Goal: Task Accomplishment & Management: Complete application form

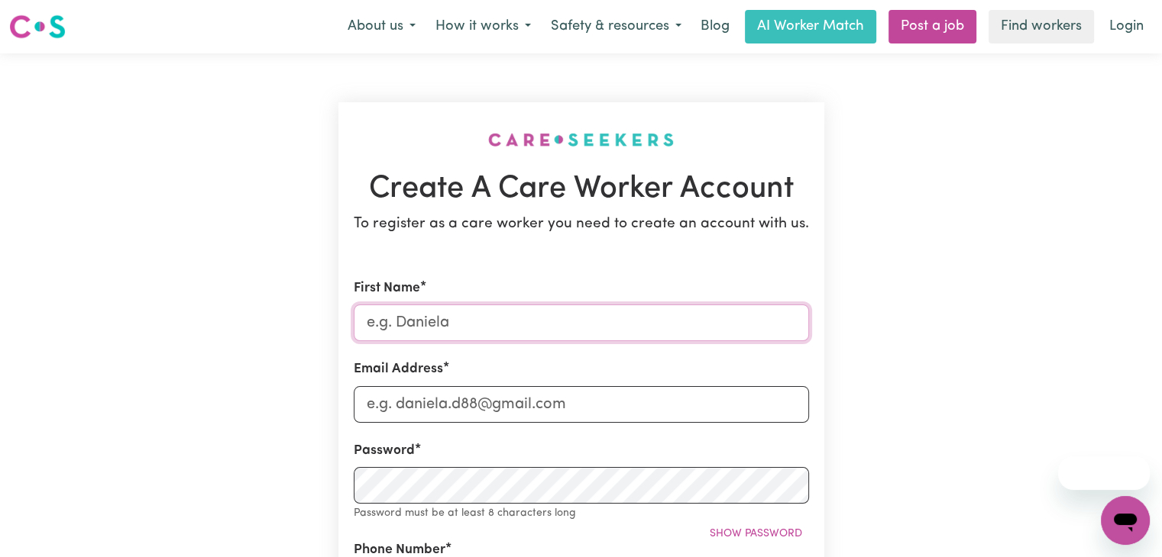
click at [410, 333] on input "First Name" at bounding box center [581, 323] width 455 height 37
type input "[PERSON_NAME]"
type input "[EMAIL_ADDRESS][DOMAIN_NAME]"
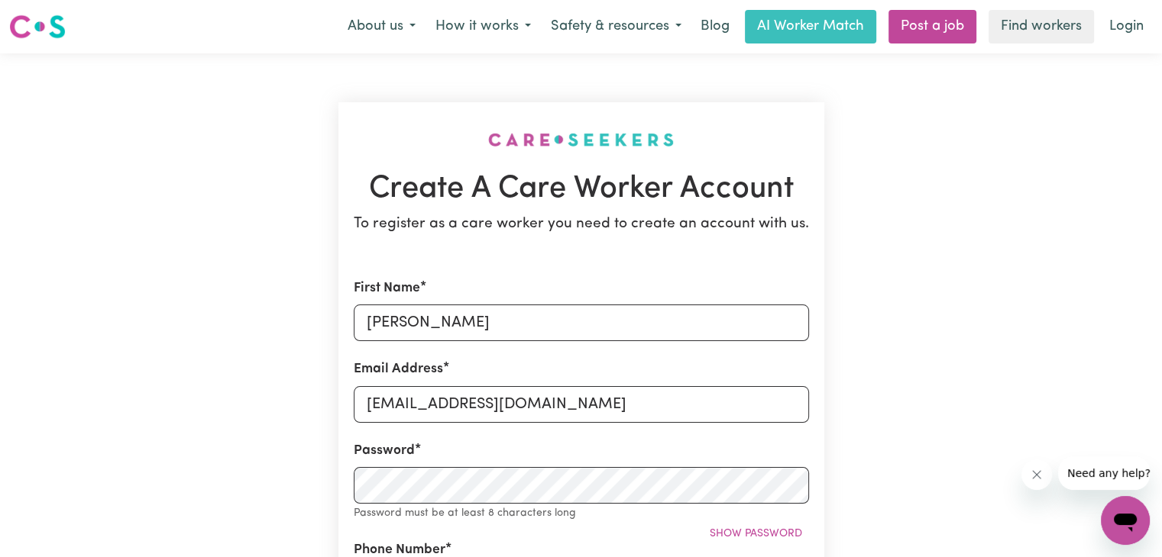
type input "707630891"
type input "15, 10300"
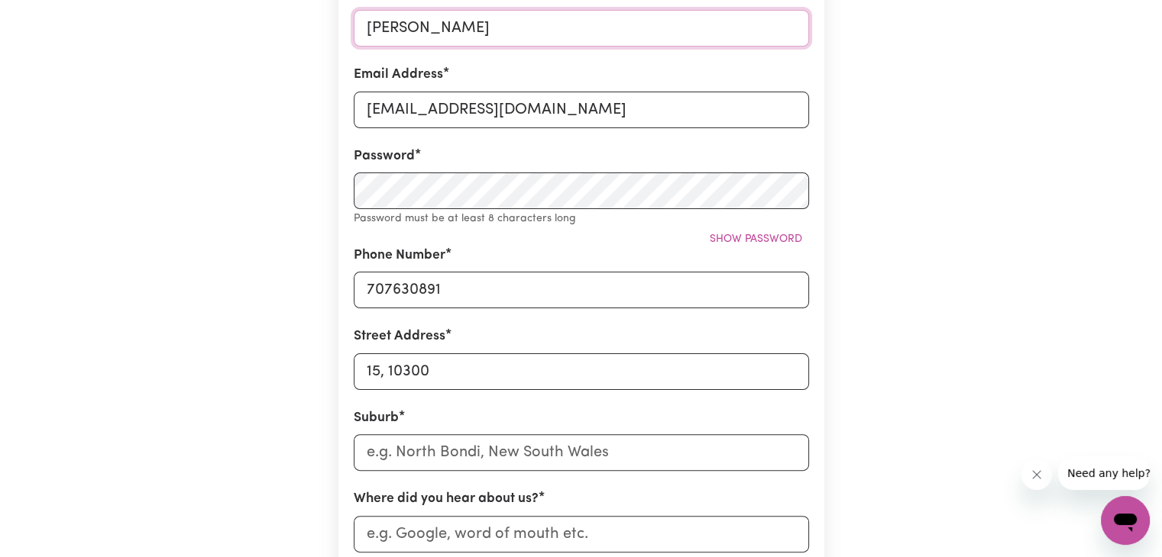
scroll to position [297, 0]
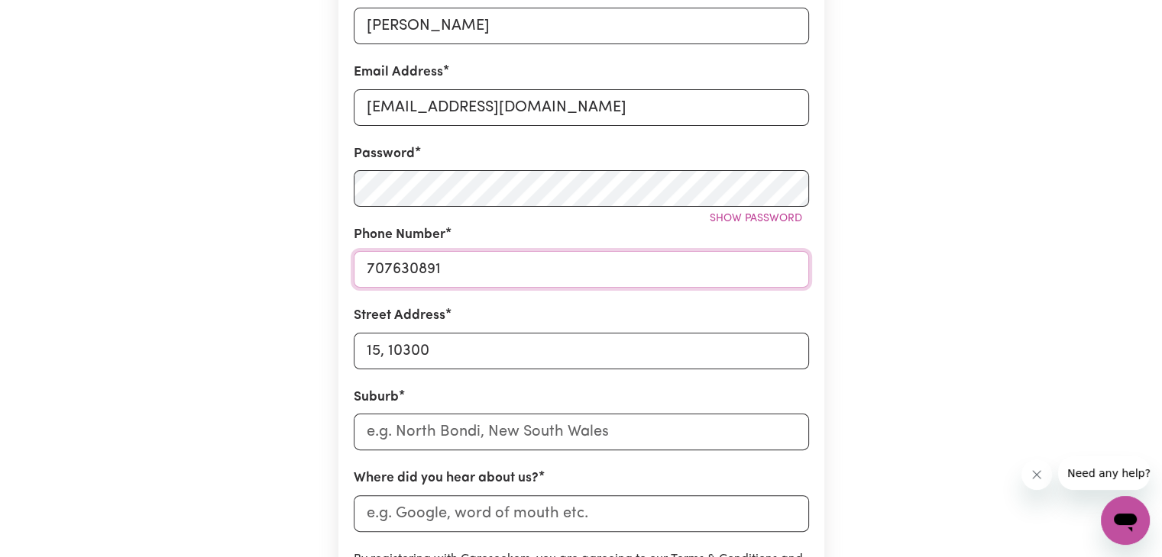
click at [475, 269] on input "707630891" at bounding box center [581, 269] width 455 height 37
type input "7"
type input "0410842972"
click at [453, 351] on input "15, 10300" at bounding box center [581, 351] width 455 height 37
type input "1"
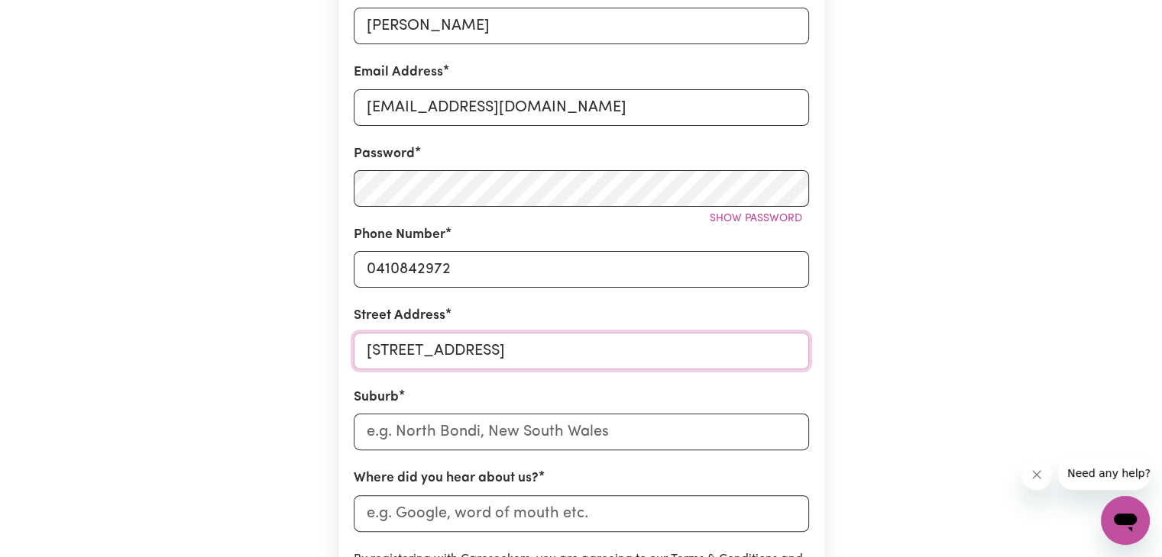
type input "[STREET_ADDRESS]"
click at [455, 435] on input "text" at bounding box center [581, 432] width 455 height 37
type input "carra"
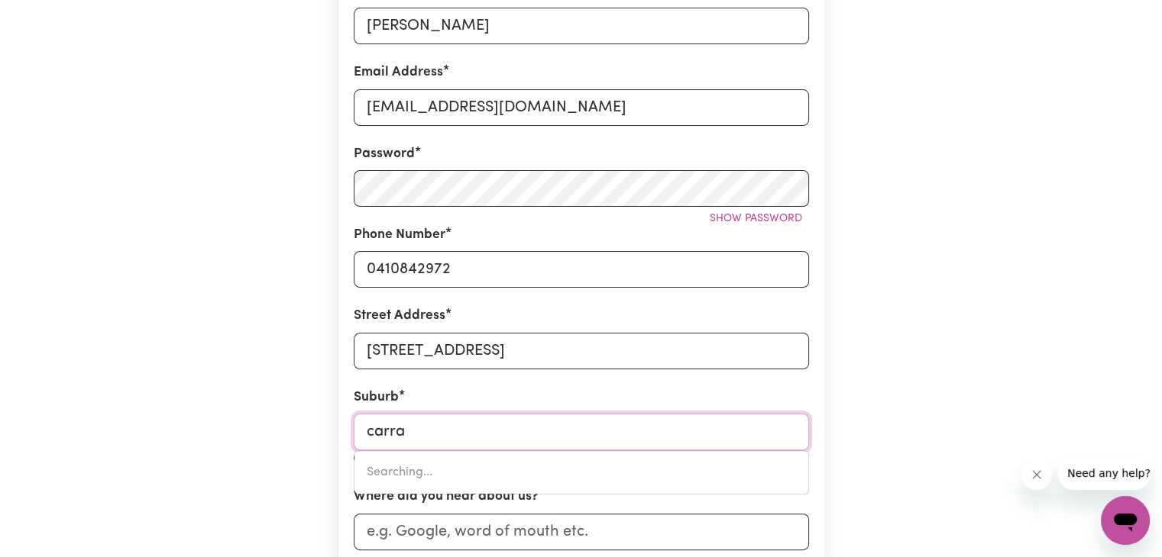
type input "carraBIN, [GEOGRAPHIC_DATA], 6423"
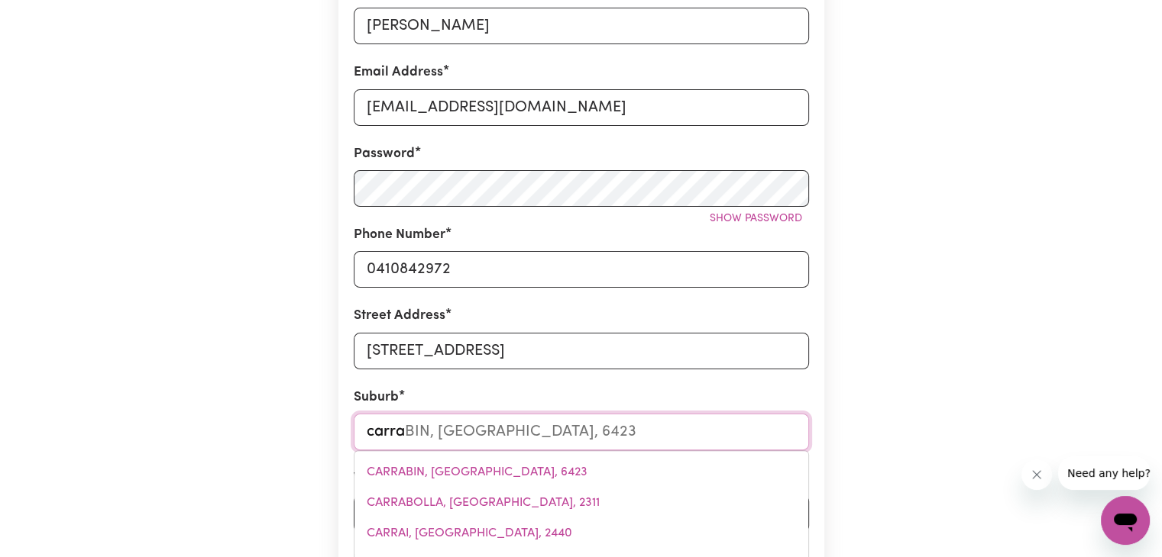
type input "carram"
type input "carrama"
type input "carramaR, [GEOGRAPHIC_DATA], 2163"
type input "carramar"
type input "[GEOGRAPHIC_DATA], [GEOGRAPHIC_DATA], 2163"
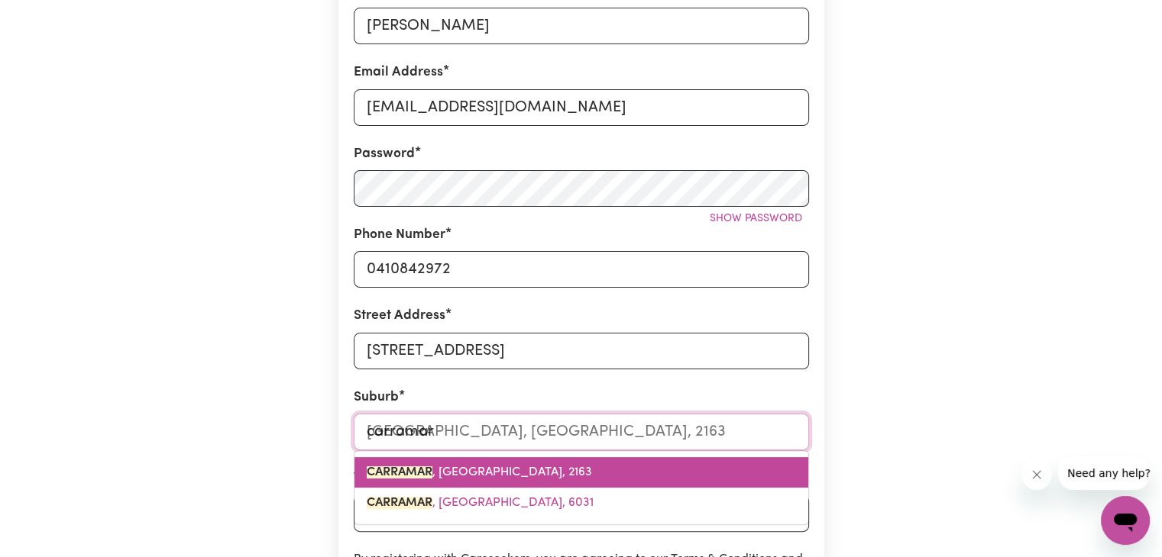
click at [489, 476] on span "CARRAMAR , [GEOGRAPHIC_DATA], 2163" at bounding box center [479, 473] width 225 height 12
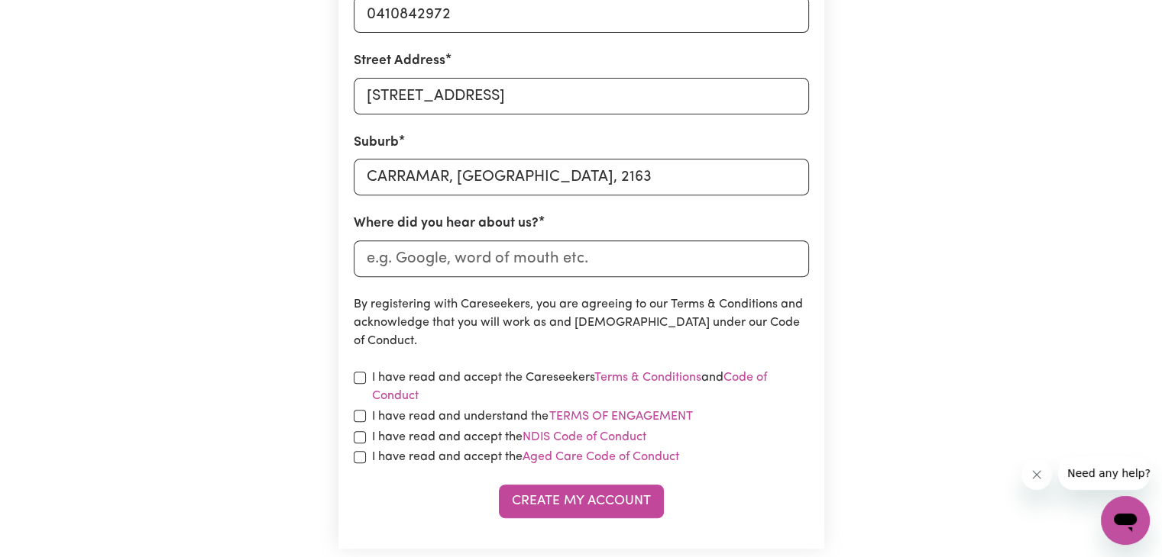
scroll to position [553, 0]
click at [463, 259] on input "Where did you hear about us?" at bounding box center [581, 258] width 455 height 37
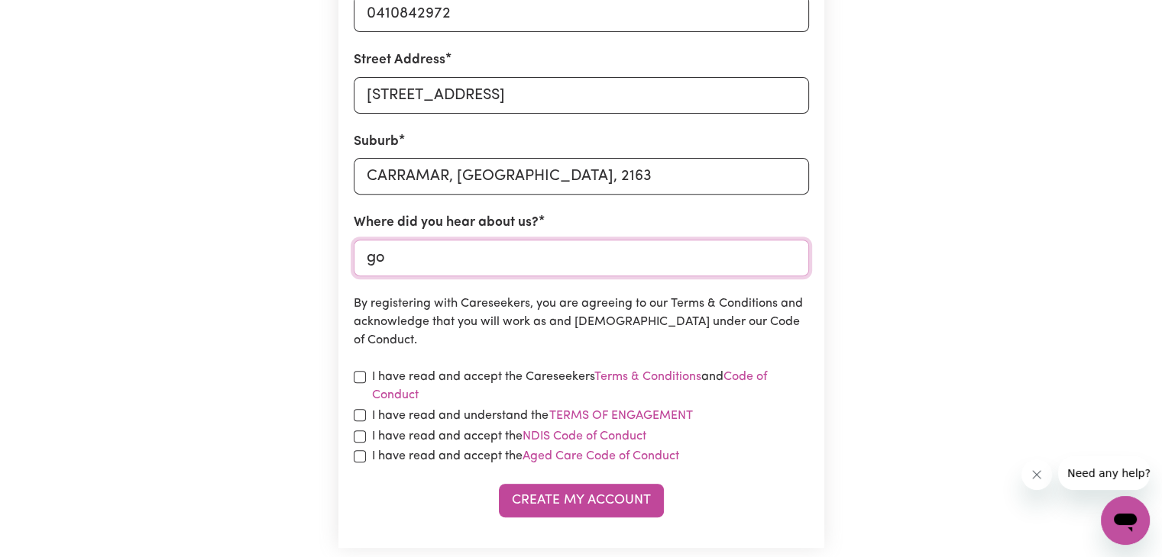
type input "g"
type input "indeed"
click at [360, 380] on input "checkbox" at bounding box center [360, 377] width 12 height 12
checkbox input "true"
click at [354, 415] on input "checkbox" at bounding box center [360, 415] width 12 height 12
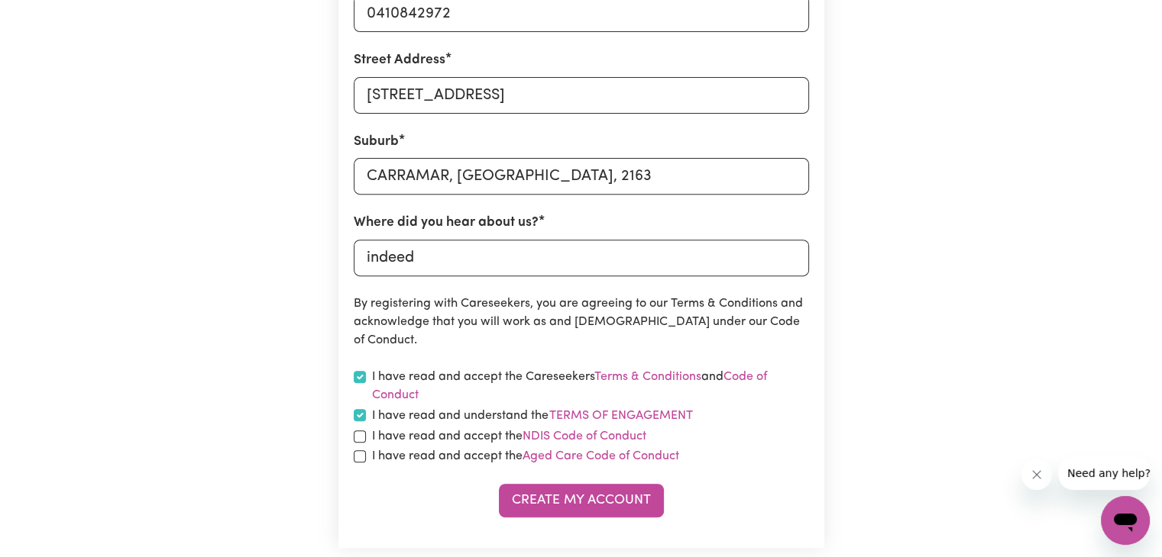
checkbox input "true"
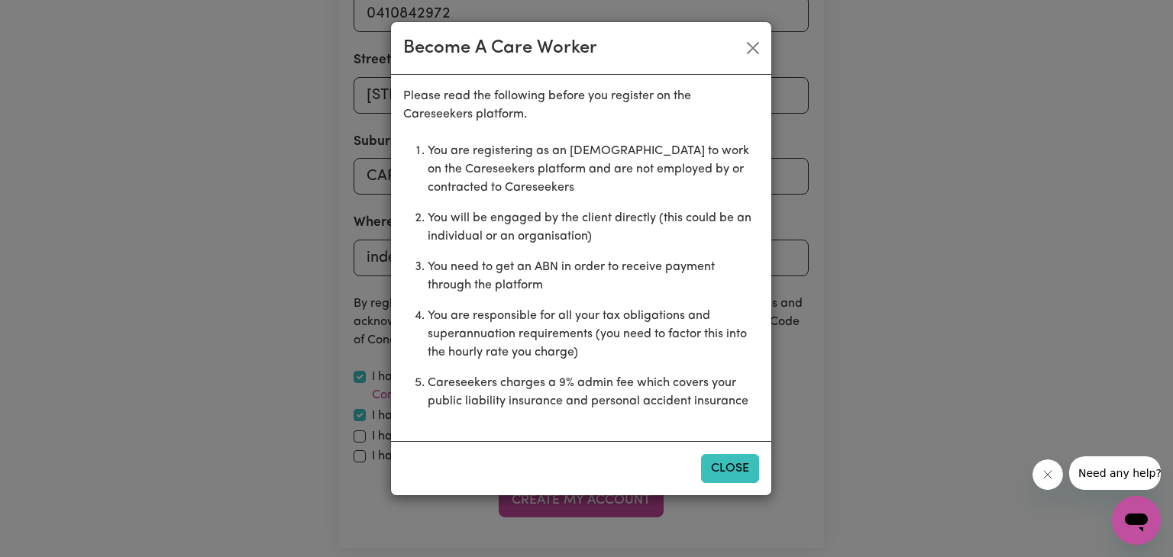
click at [724, 459] on button "Close" at bounding box center [730, 468] width 58 height 29
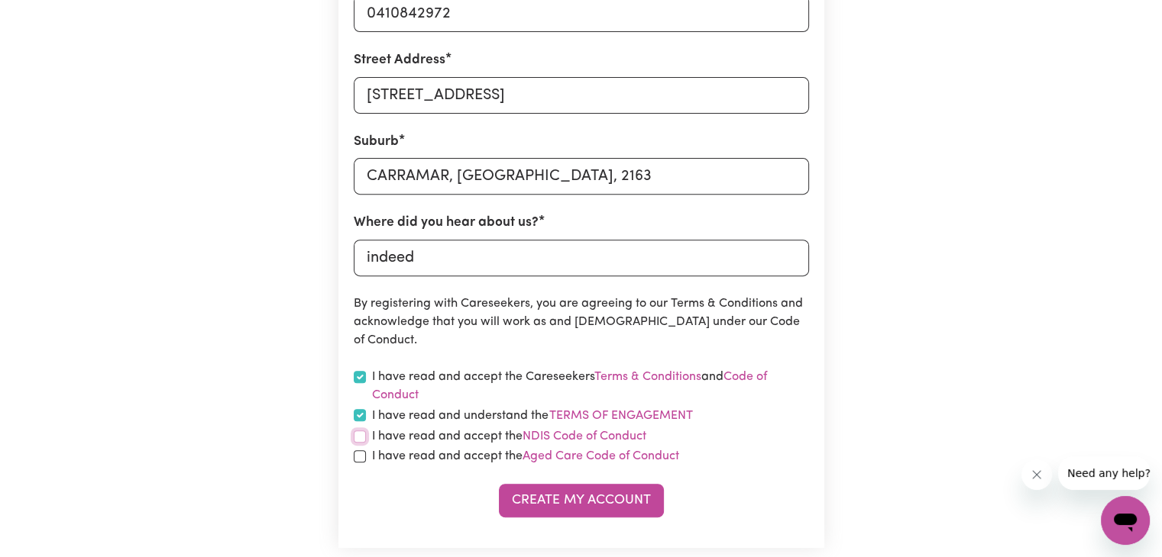
click at [358, 438] on input "checkbox" at bounding box center [360, 437] width 12 height 12
checkbox input "true"
click at [359, 456] on input "checkbox" at bounding box center [360, 457] width 12 height 12
checkbox input "true"
click at [563, 508] on button "Create My Account" at bounding box center [581, 501] width 165 height 34
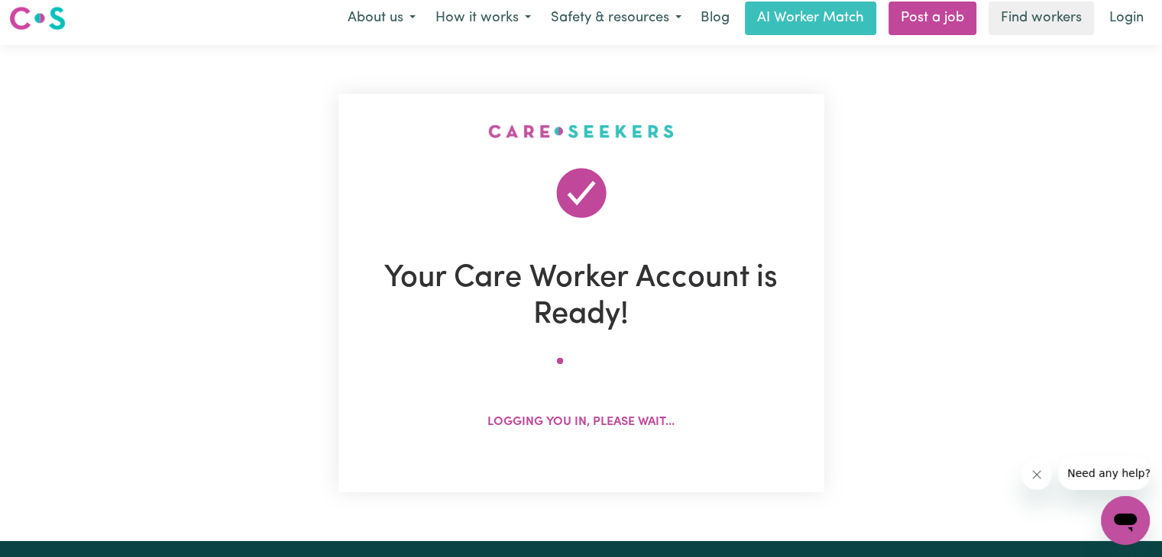
scroll to position [0, 0]
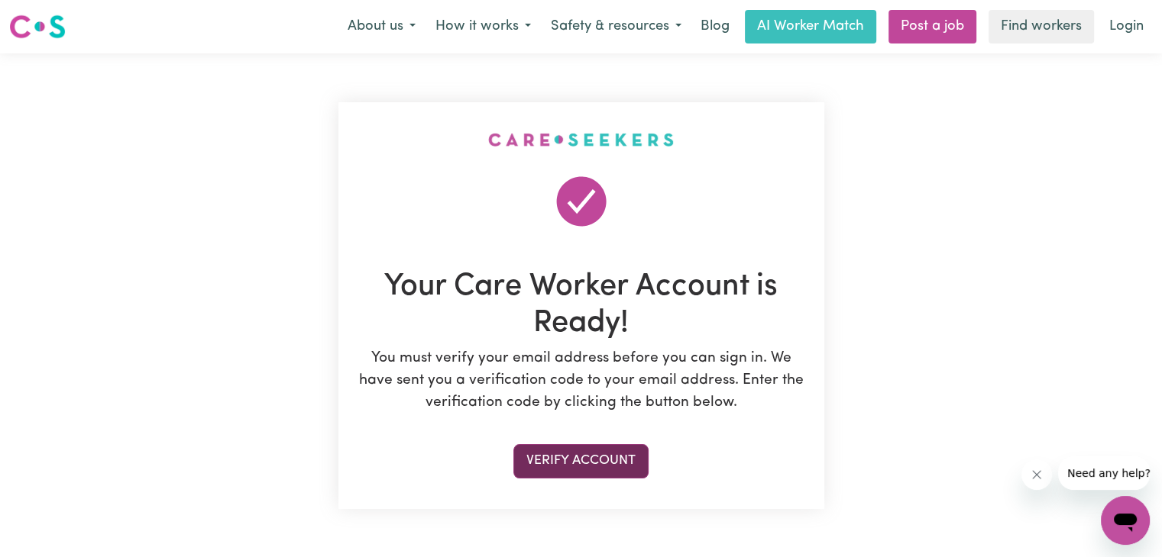
click at [583, 459] on button "Verify Account" at bounding box center [580, 461] width 135 height 34
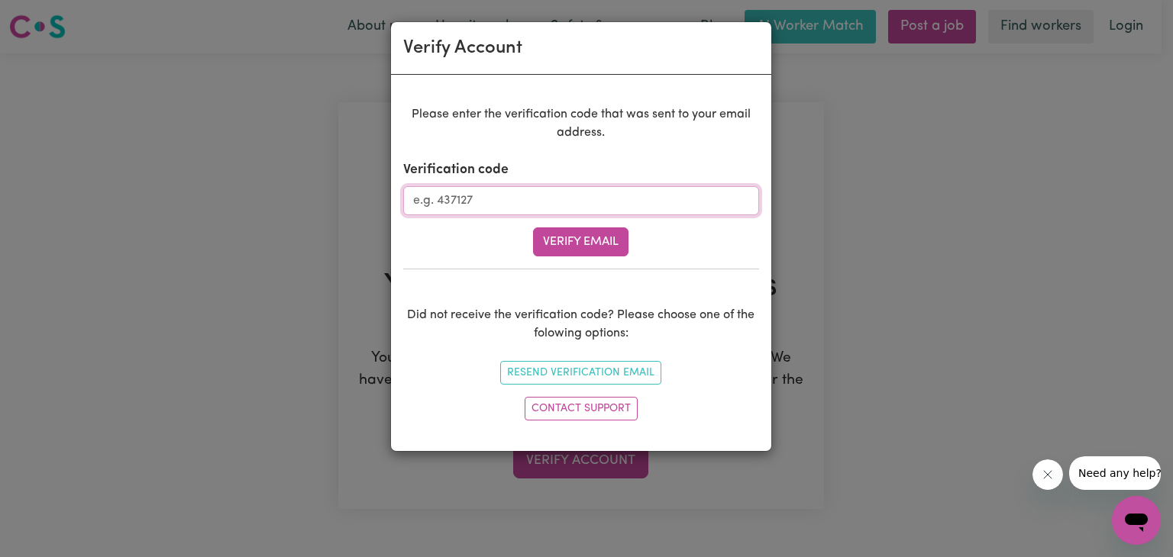
click at [572, 192] on input "Verification code" at bounding box center [581, 200] width 356 height 29
type input "158193"
click at [577, 247] on button "Verify Email" at bounding box center [580, 242] width 95 height 29
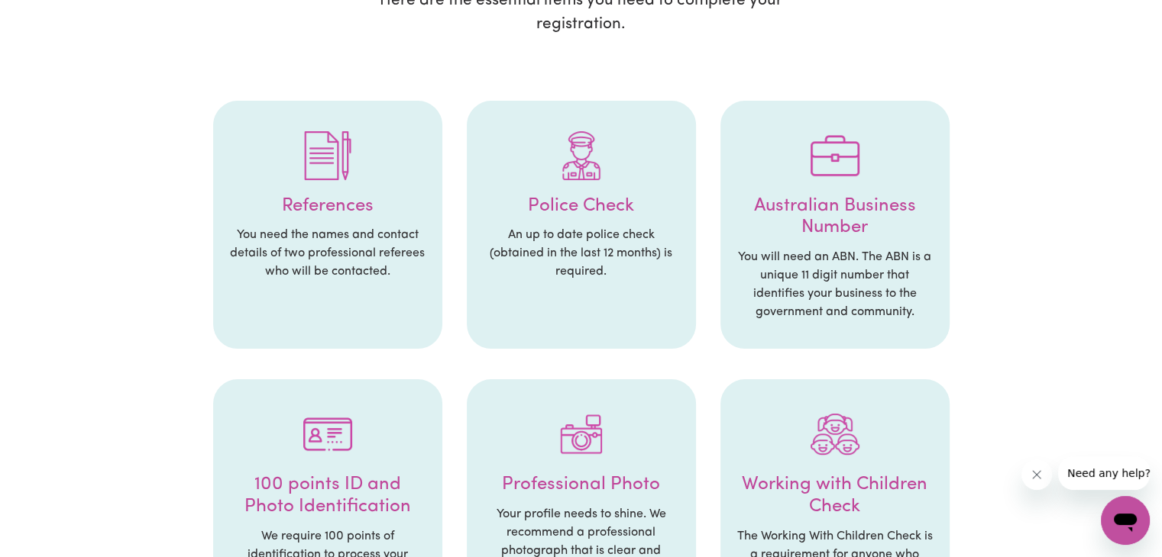
scroll to position [272, 0]
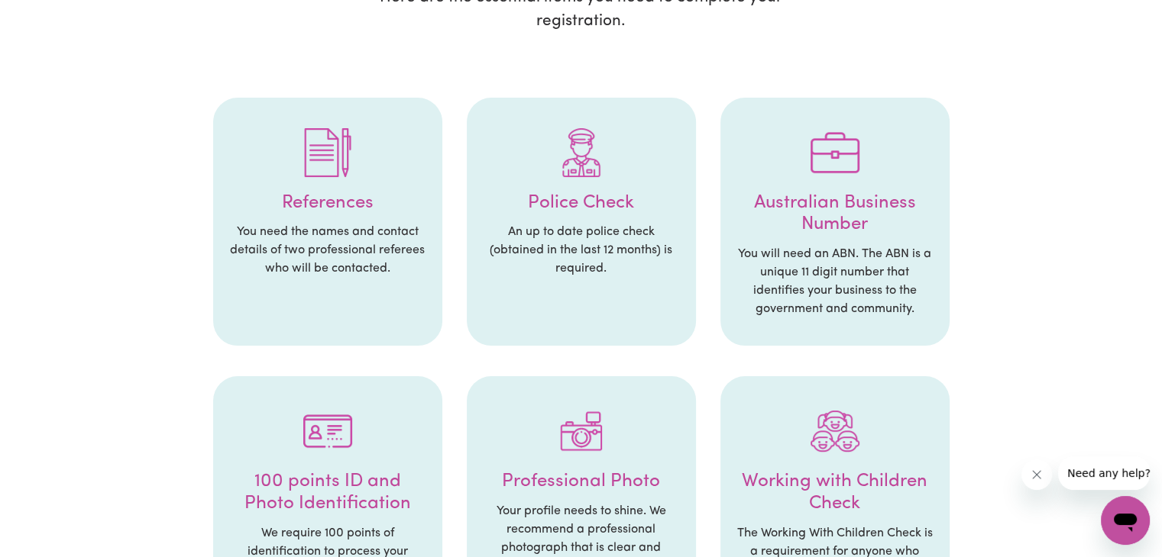
click at [314, 213] on h4 "References" at bounding box center [327, 203] width 199 height 22
click at [352, 160] on div at bounding box center [327, 152] width 199 height 79
click at [1033, 476] on icon "Close message from company" at bounding box center [1036, 475] width 12 height 12
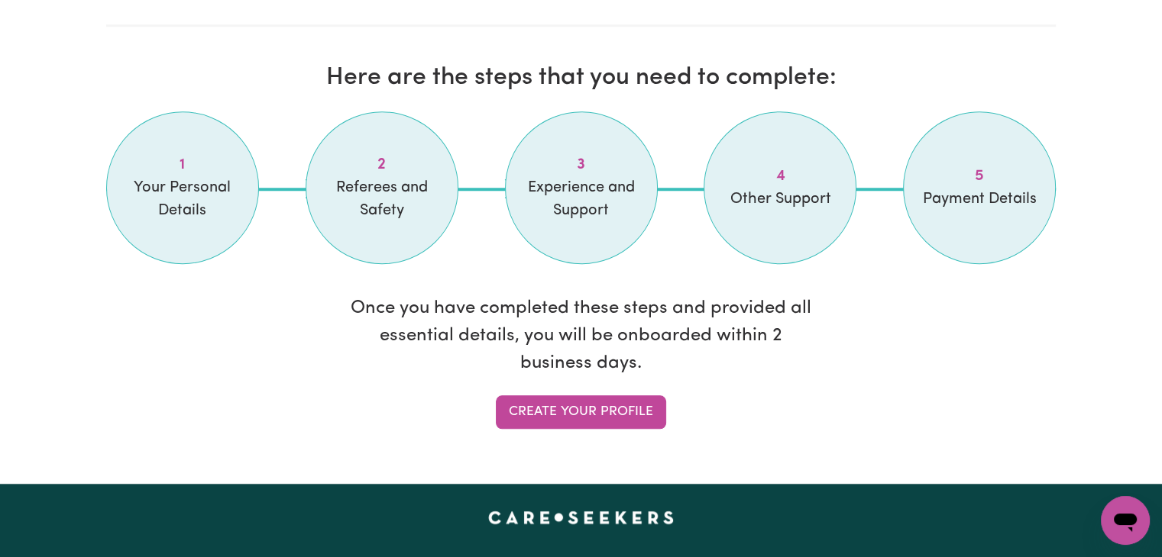
scroll to position [1257, 0]
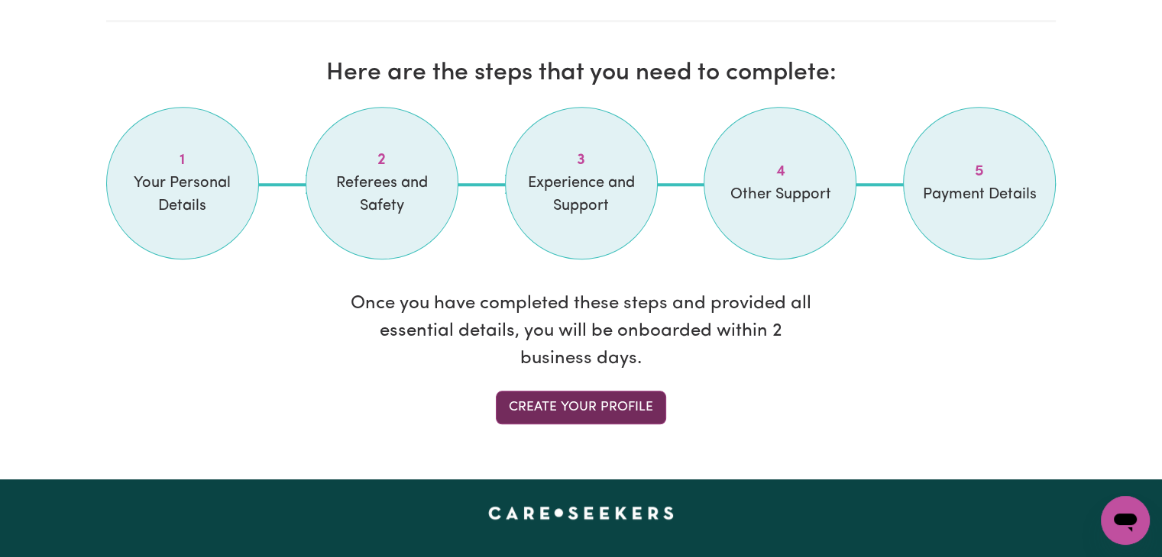
click at [580, 407] on link "Create your profile" at bounding box center [581, 408] width 170 height 34
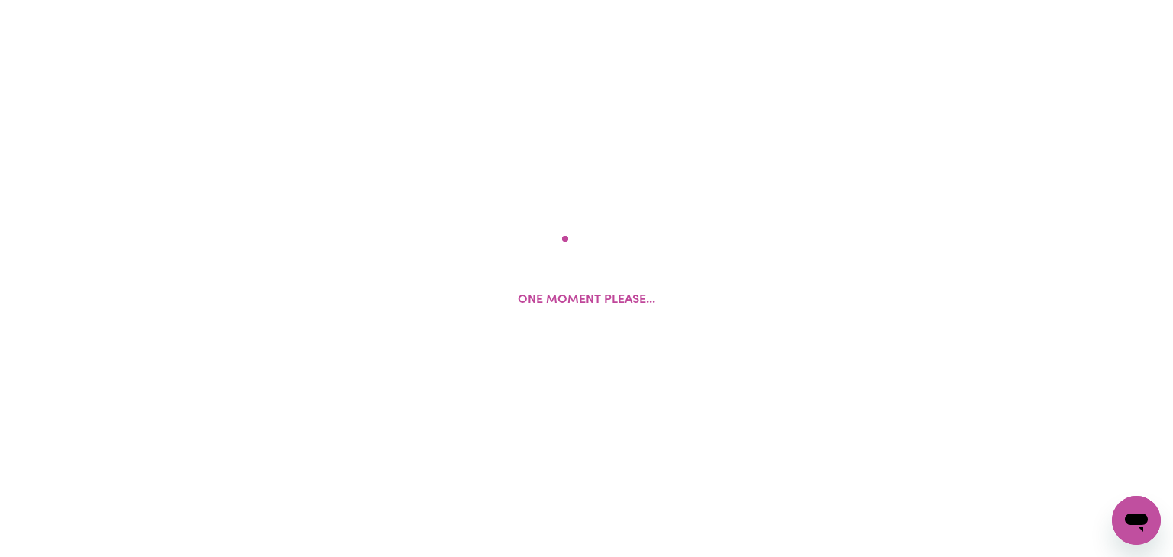
select select "Studying a healthcare related degree or qualification"
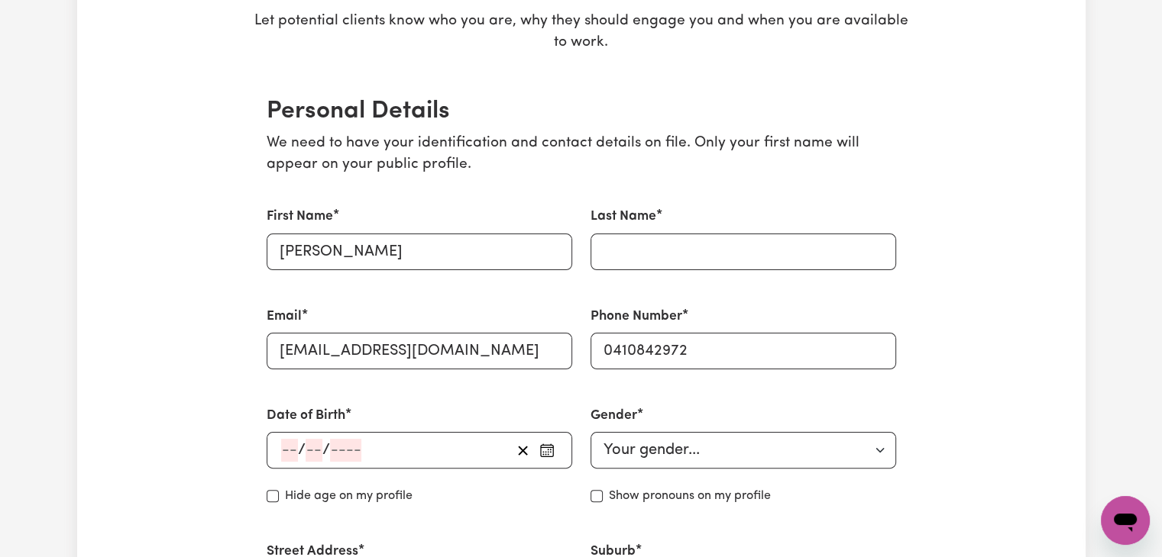
scroll to position [348, 0]
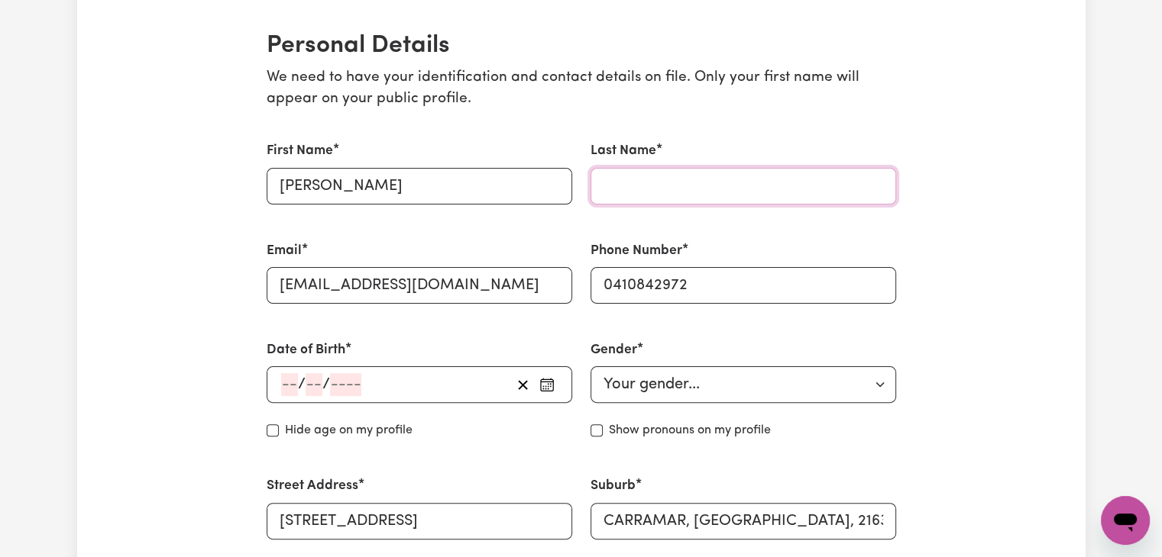
click at [638, 187] on input "Last Name" at bounding box center [742, 186] width 305 height 37
type input "kaharuka25"
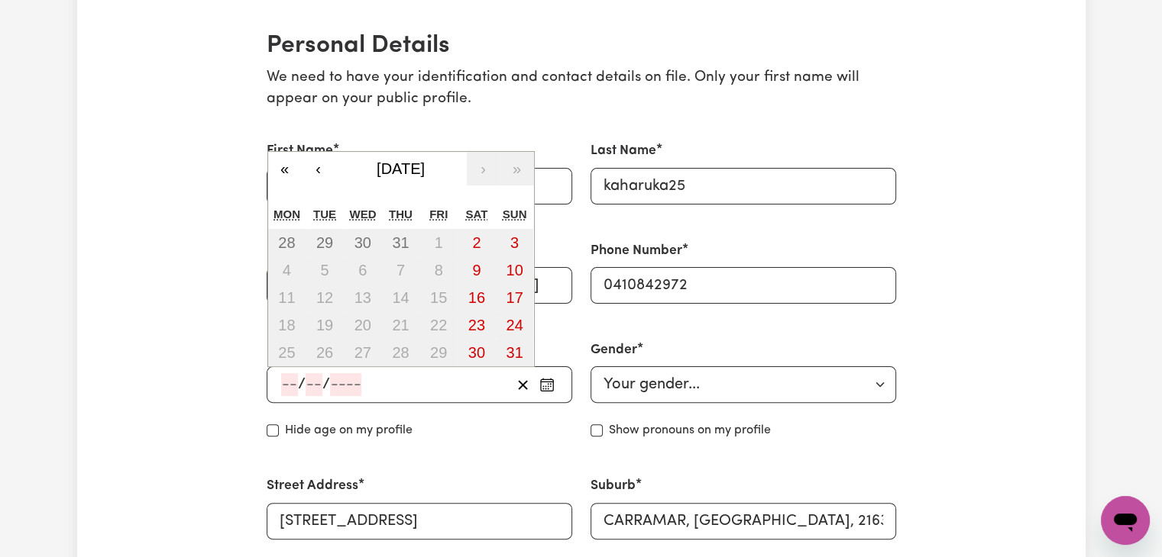
click at [291, 381] on input "number" at bounding box center [289, 384] width 17 height 23
type input "25"
type input "02"
type input "199"
type input "[DATE]"
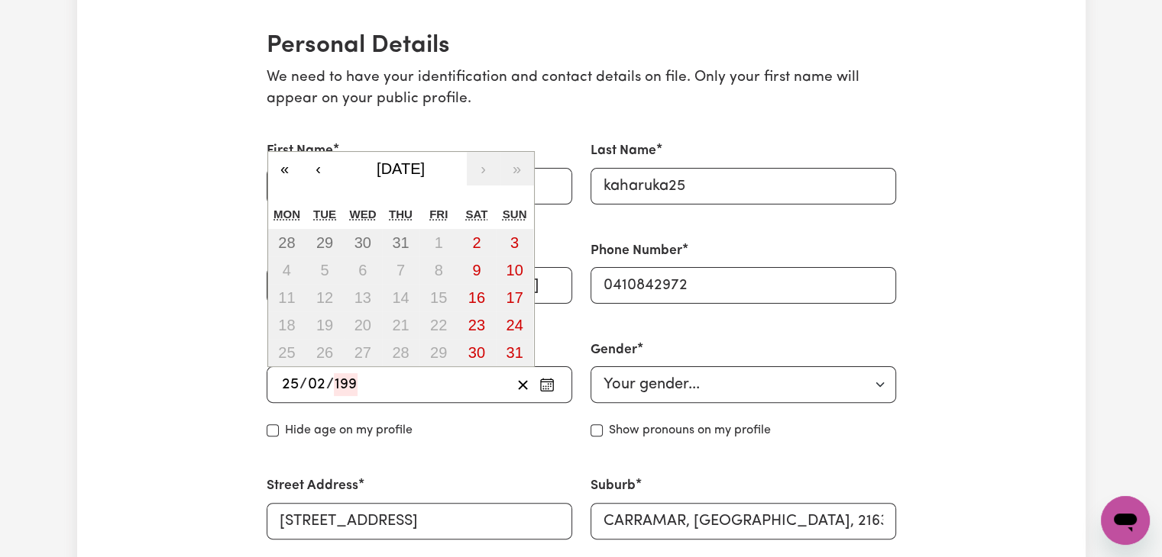
type input "2"
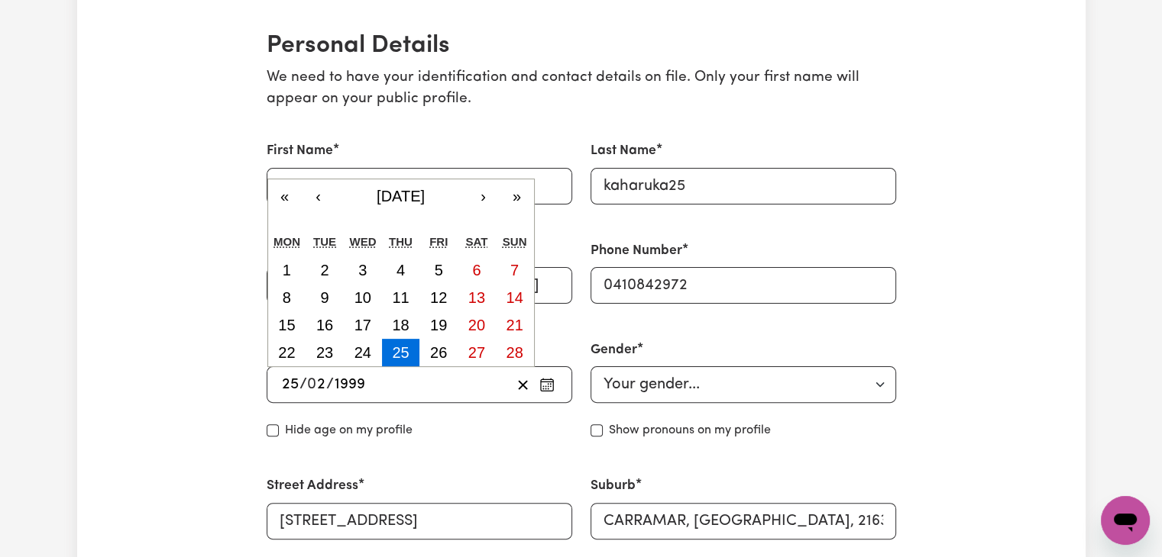
type input "1999"
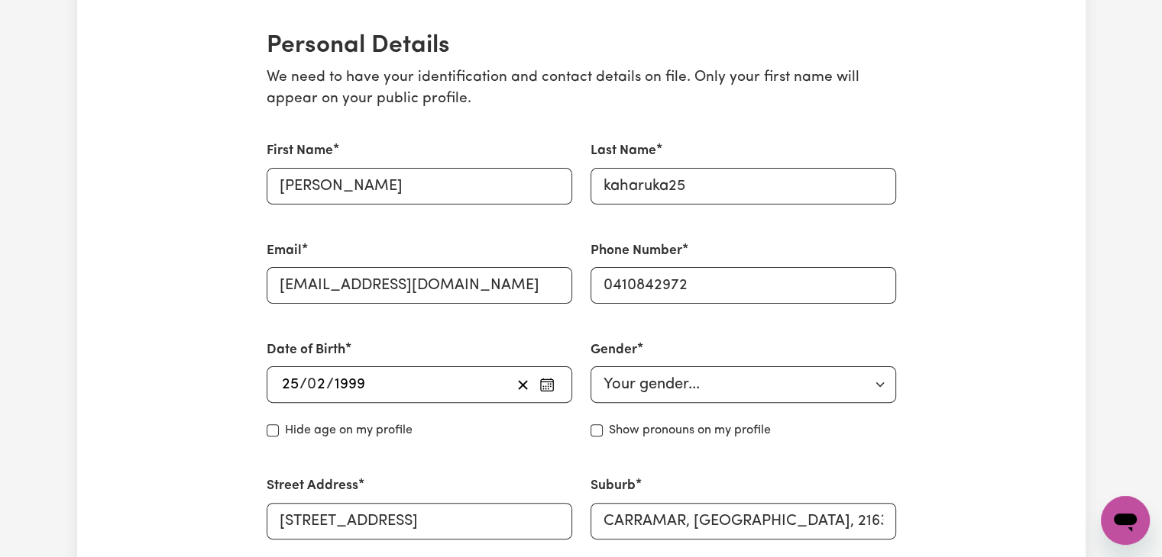
click at [464, 443] on div "Date of Birth [DEMOGRAPHIC_DATA] 25 / 0 2 / [DEMOGRAPHIC_DATA] « ‹ [DATE] › » M…" at bounding box center [419, 390] width 324 height 136
click at [681, 390] on select "Your gender... [DEMOGRAPHIC_DATA] [DEMOGRAPHIC_DATA] [DEMOGRAPHIC_DATA] Other P…" at bounding box center [742, 385] width 305 height 37
select select "[DEMOGRAPHIC_DATA]"
click at [590, 367] on select "Your gender... [DEMOGRAPHIC_DATA] [DEMOGRAPHIC_DATA] [DEMOGRAPHIC_DATA] Other P…" at bounding box center [742, 385] width 305 height 37
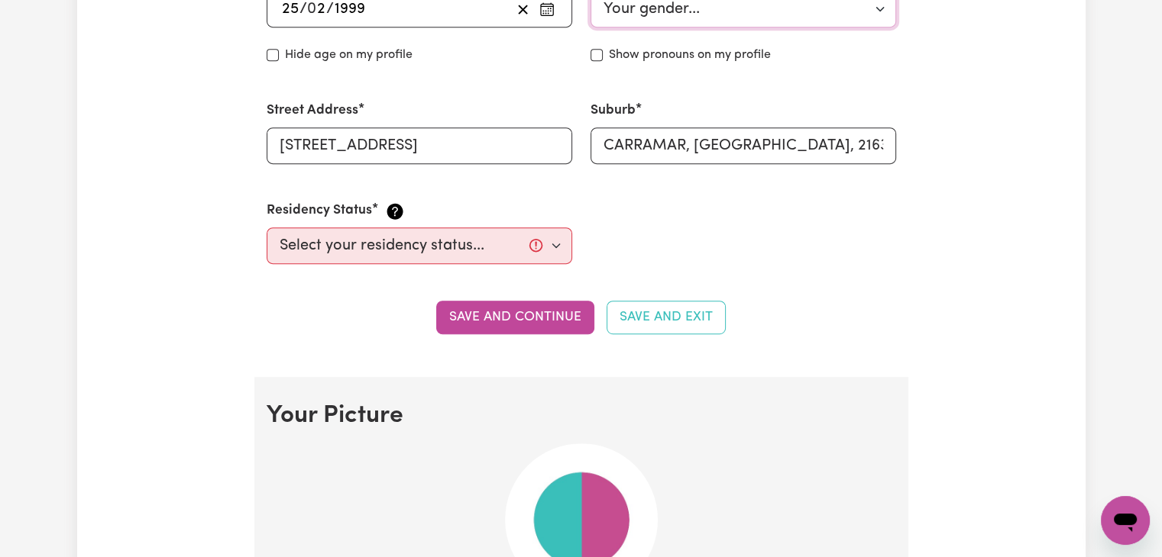
scroll to position [728, 0]
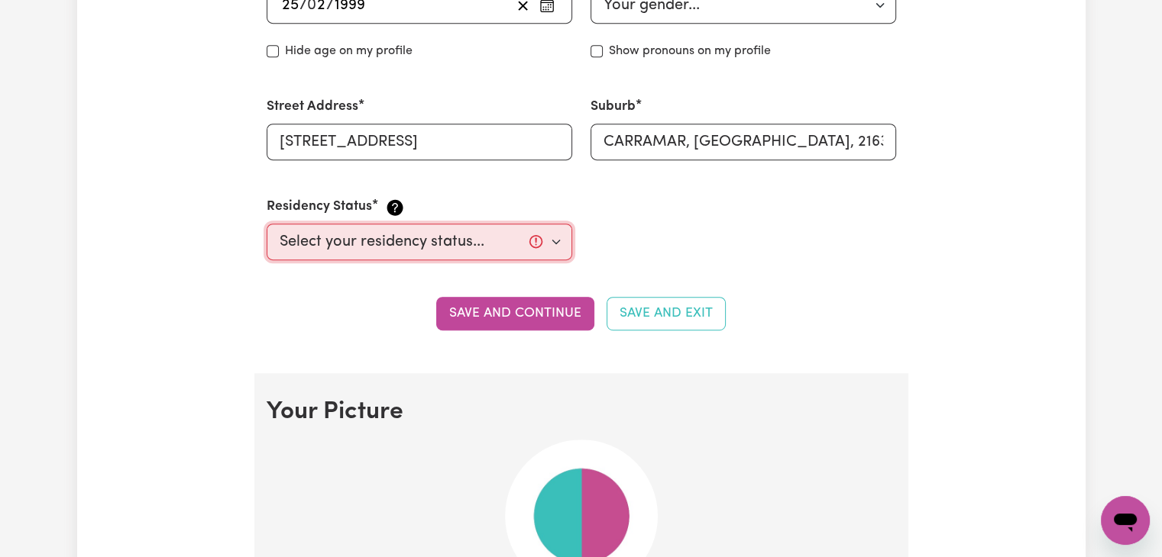
click at [373, 247] on select "Select your residency status... [DEMOGRAPHIC_DATA] citizen Australian PR [DEMOG…" at bounding box center [419, 242] width 305 height 37
select select "Student Visa"
click at [267, 224] on select "Select your residency status... [DEMOGRAPHIC_DATA] citizen Australian PR [DEMOG…" at bounding box center [419, 242] width 305 height 37
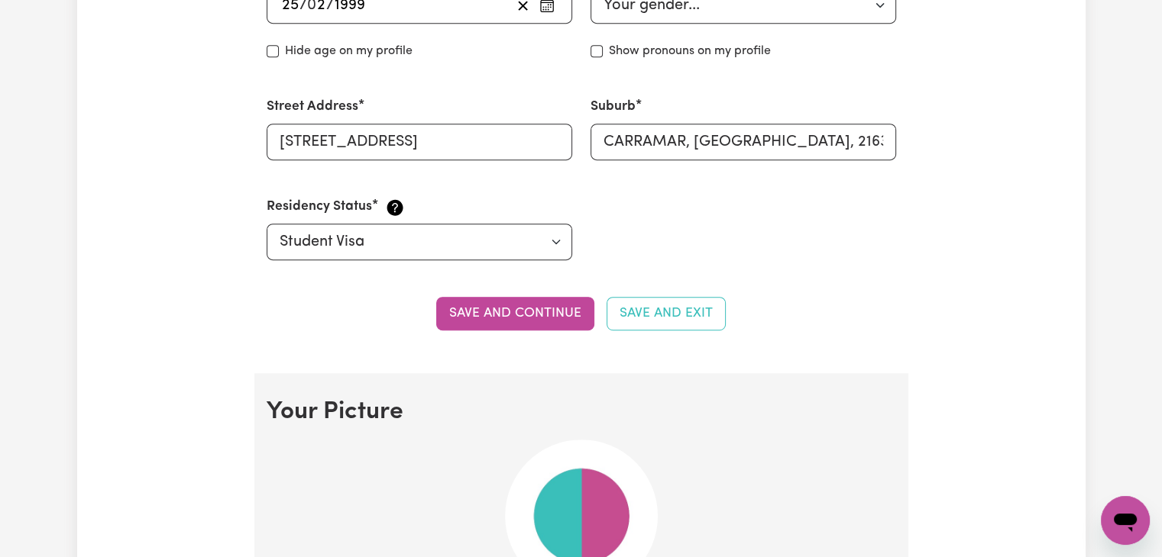
click at [654, 221] on div "First Name [PERSON_NAME] Last Name kaharuka25 Email [EMAIL_ADDRESS][DOMAIN_NAME…" at bounding box center [581, 10] width 648 height 535
click at [547, 306] on button "Save and continue" at bounding box center [515, 314] width 158 height 34
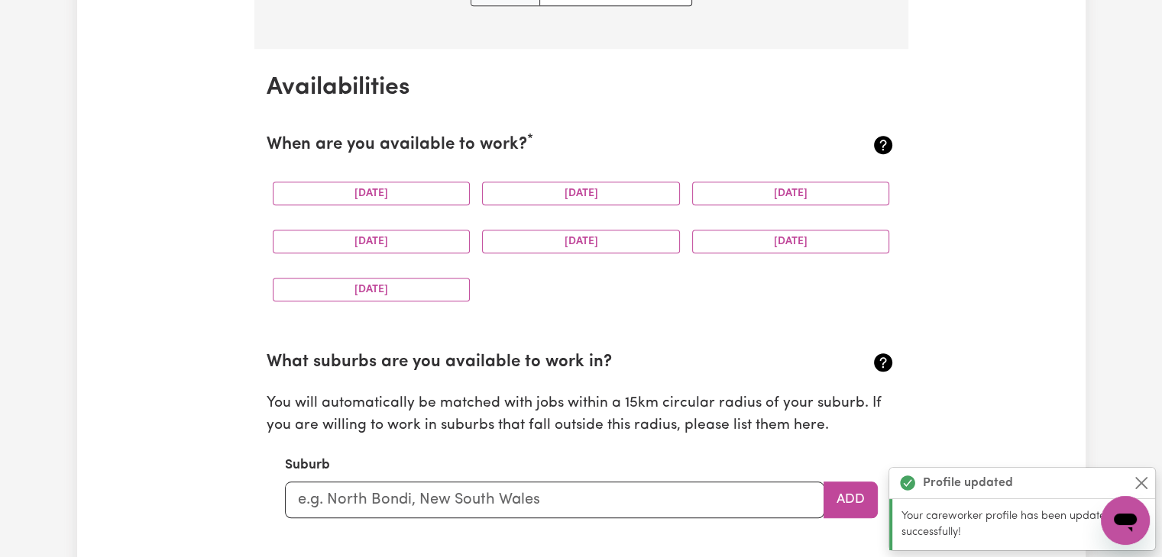
scroll to position [1383, 0]
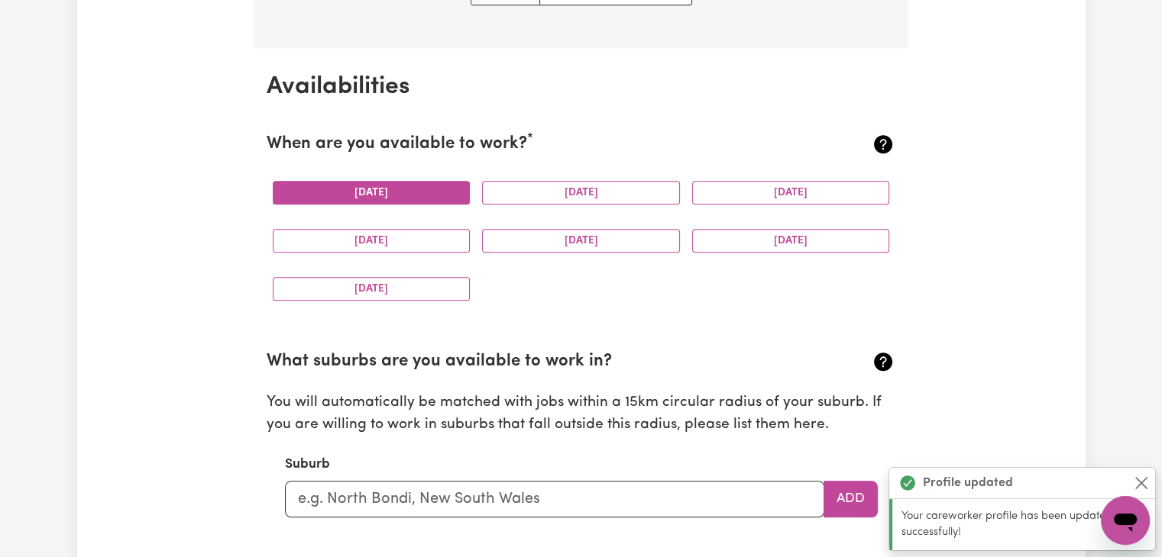
click at [429, 188] on button "[DATE]" at bounding box center [372, 193] width 198 height 24
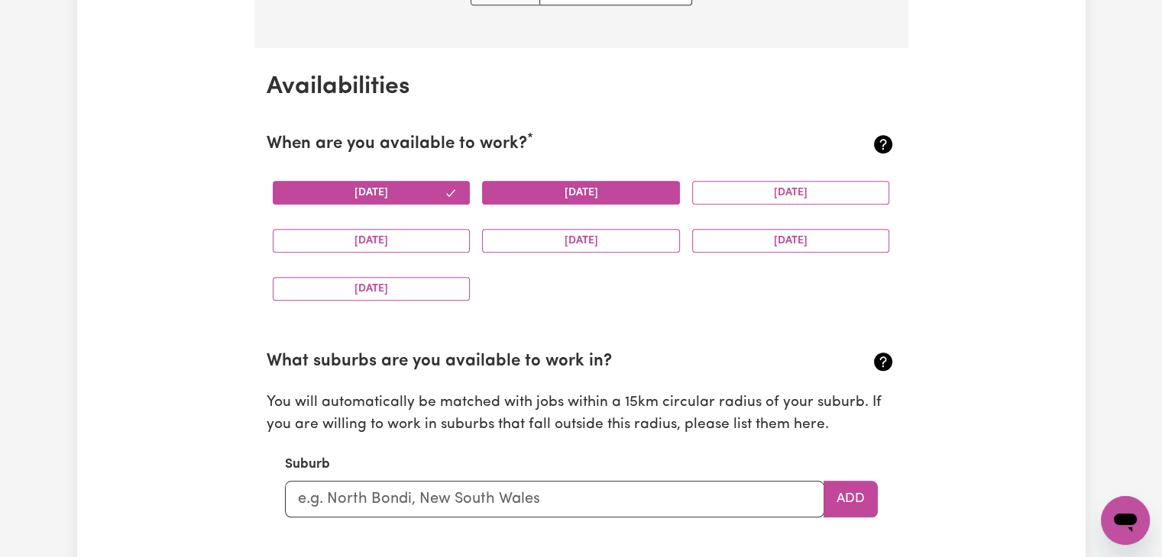
click at [570, 185] on button "[DATE]" at bounding box center [581, 193] width 198 height 24
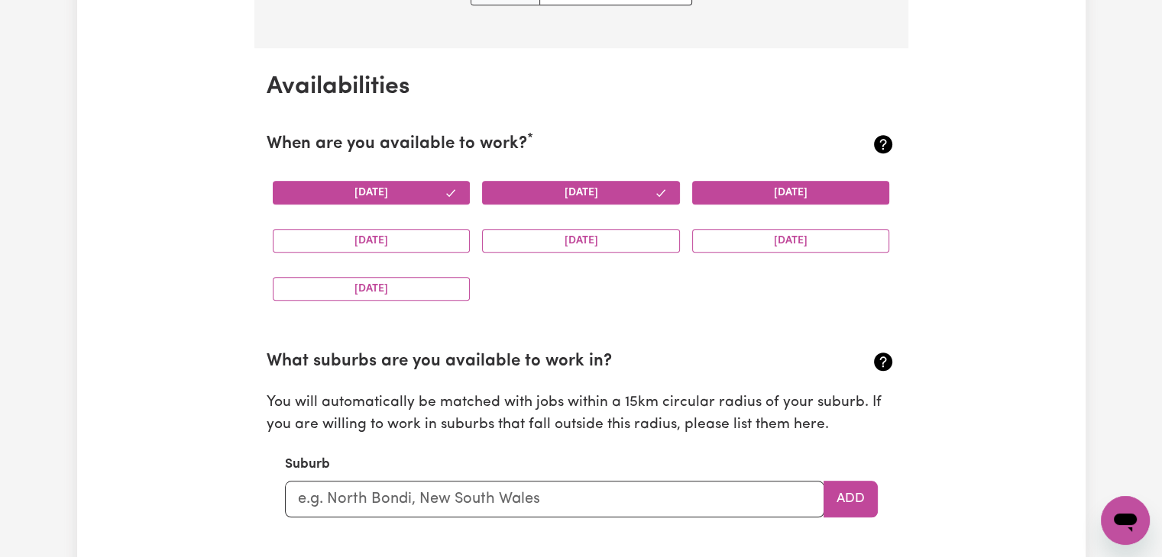
click at [726, 186] on button "[DATE]" at bounding box center [791, 193] width 198 height 24
click at [386, 239] on button "[DATE]" at bounding box center [372, 241] width 198 height 24
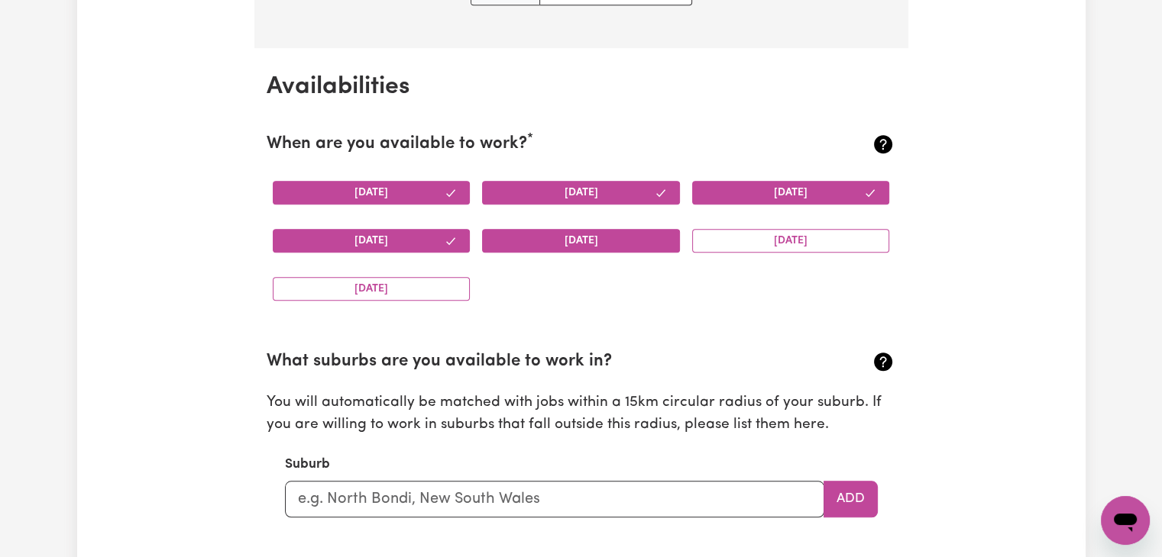
click at [560, 229] on button "[DATE]" at bounding box center [581, 241] width 198 height 24
click at [755, 245] on button "[DATE]" at bounding box center [791, 241] width 198 height 24
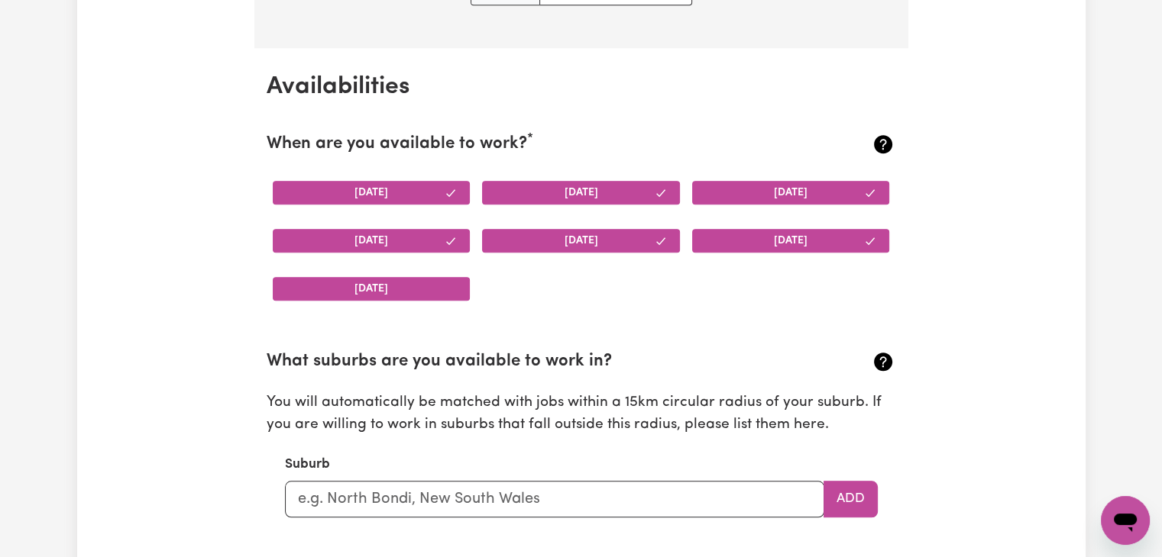
click at [427, 297] on button "[DATE]" at bounding box center [372, 289] width 198 height 24
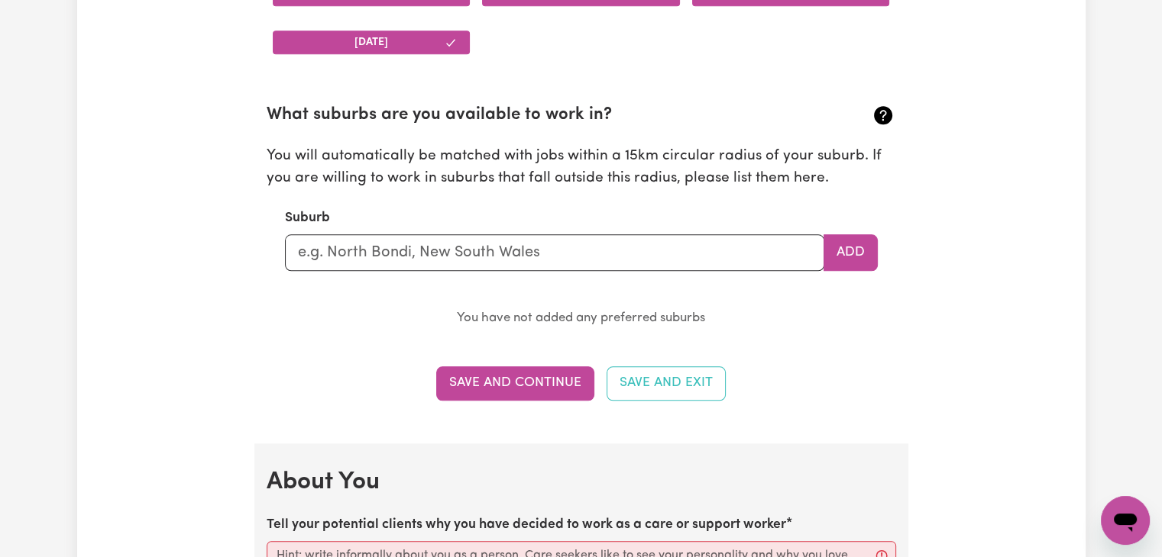
scroll to position [1637, 0]
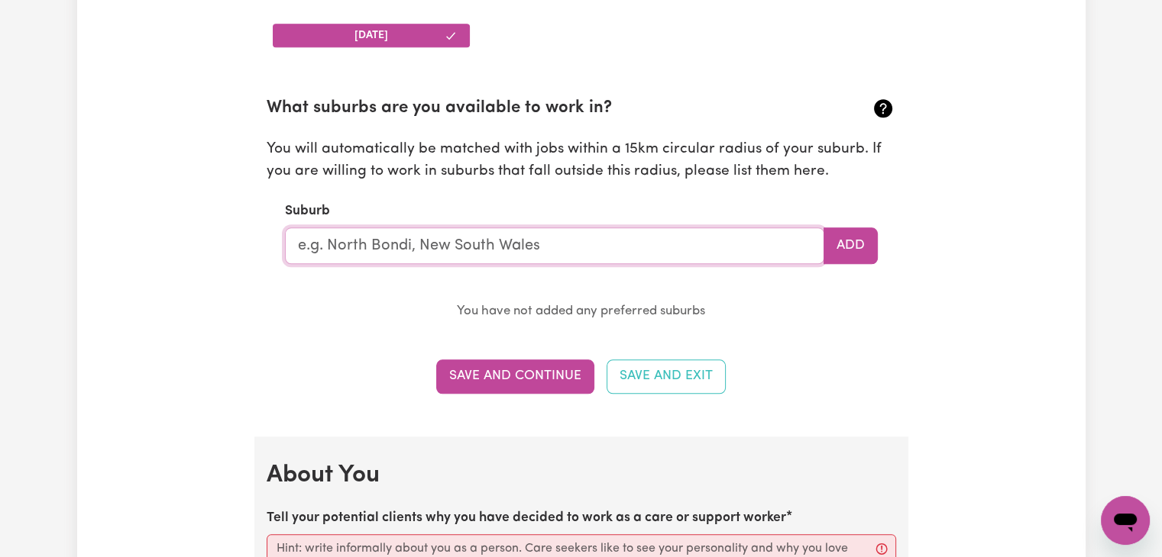
click at [574, 244] on input "text" at bounding box center [554, 246] width 539 height 37
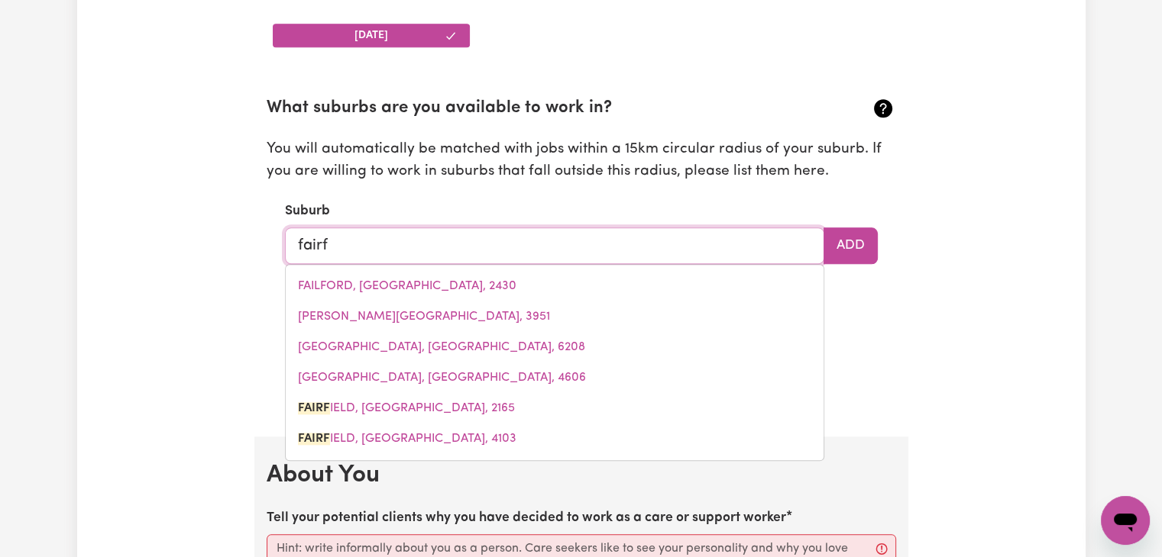
type input "fairfi"
type input "fairfiELD, [GEOGRAPHIC_DATA], 2165"
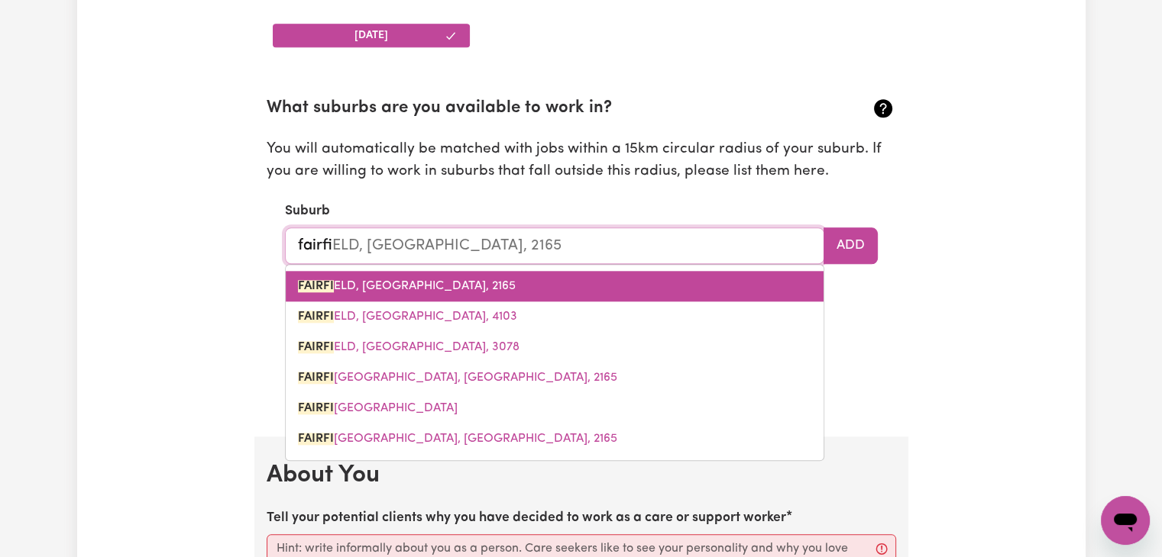
click at [473, 296] on link "FAIRFI ELD, [GEOGRAPHIC_DATA], 2165" at bounding box center [555, 286] width 538 height 31
type input "[GEOGRAPHIC_DATA], [GEOGRAPHIC_DATA], 2165"
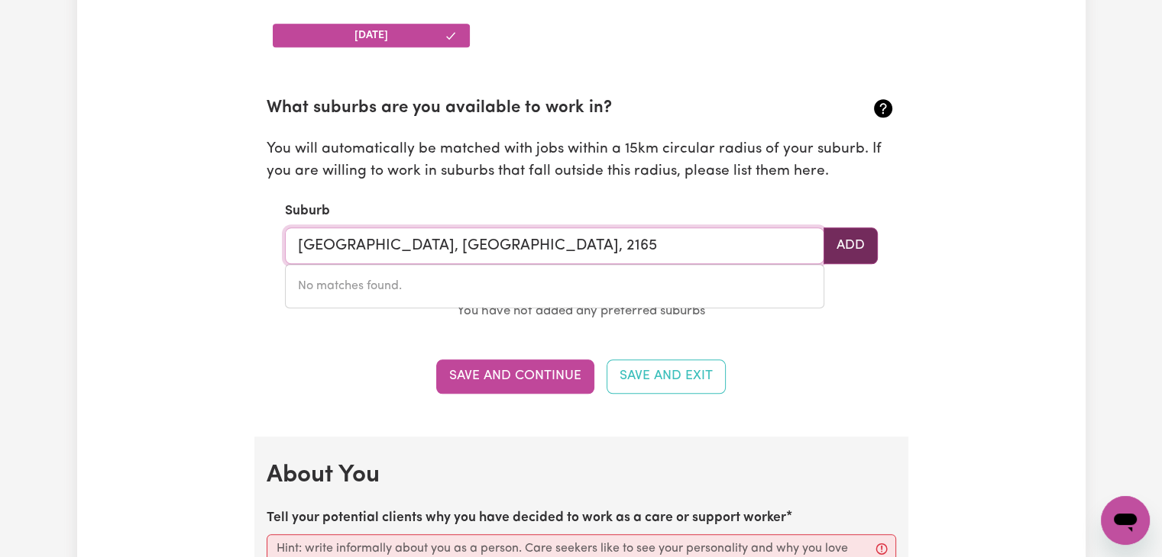
type input "[GEOGRAPHIC_DATA], [GEOGRAPHIC_DATA], 2165"
click at [853, 229] on button "Add" at bounding box center [850, 246] width 54 height 37
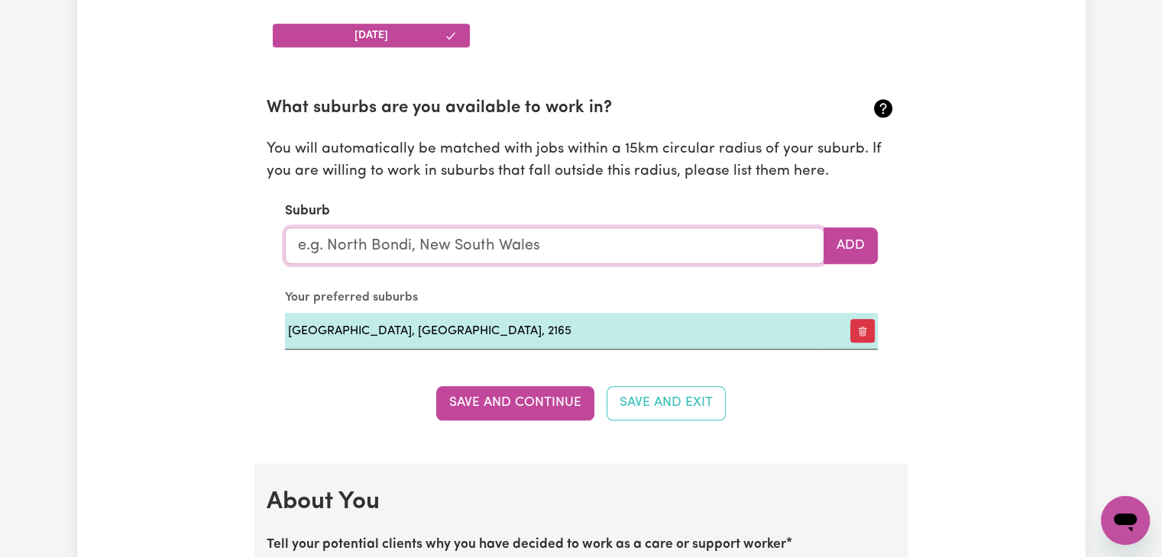
click at [700, 234] on input "text" at bounding box center [554, 246] width 539 height 37
type input "merry"
type input "[GEOGRAPHIC_DATA], [GEOGRAPHIC_DATA], 4854"
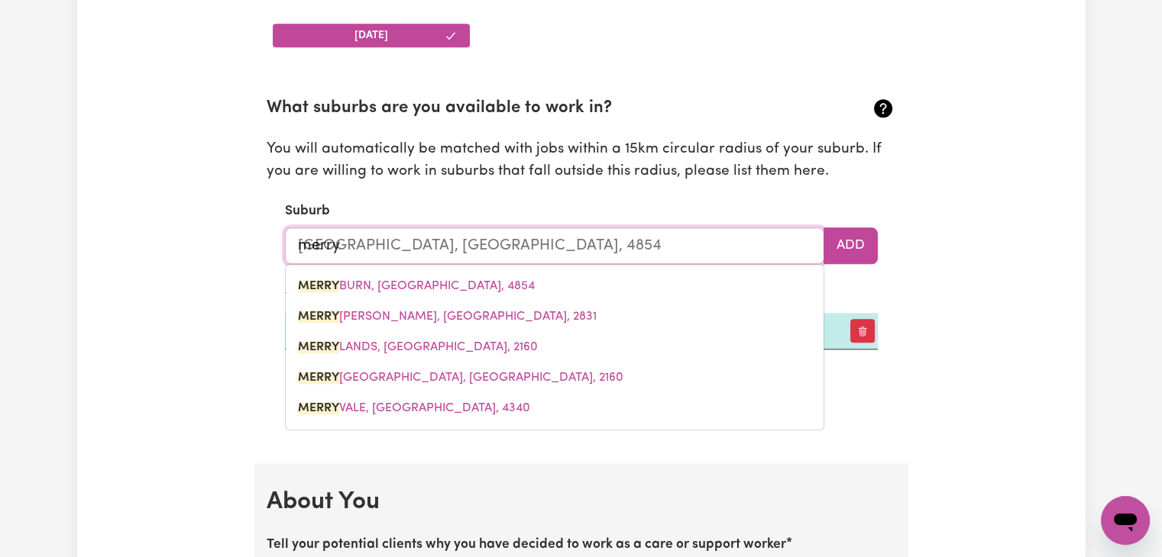
type input "[PERSON_NAME]"
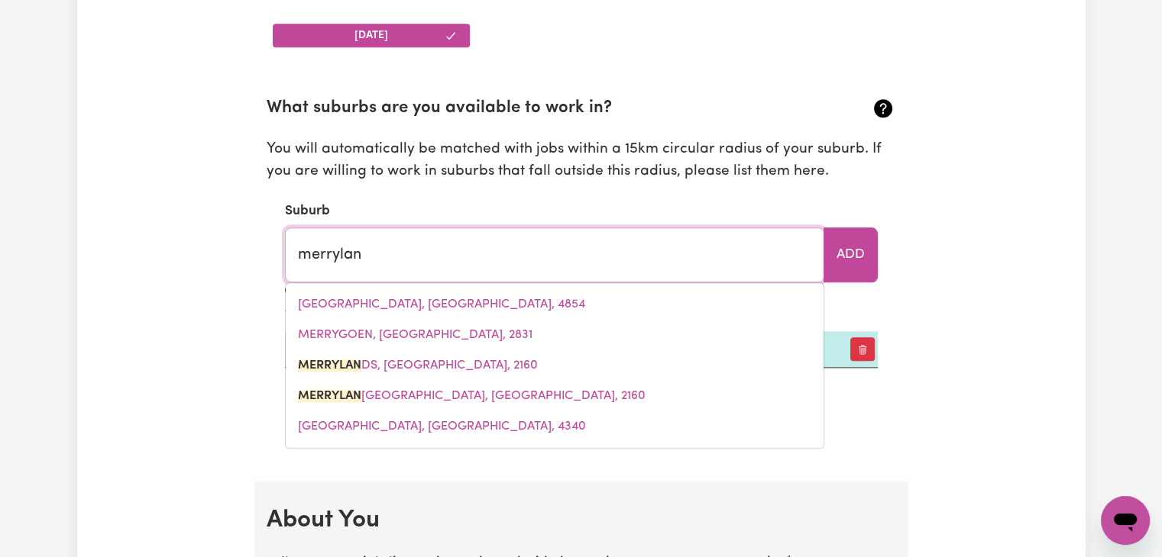
type input "merryland"
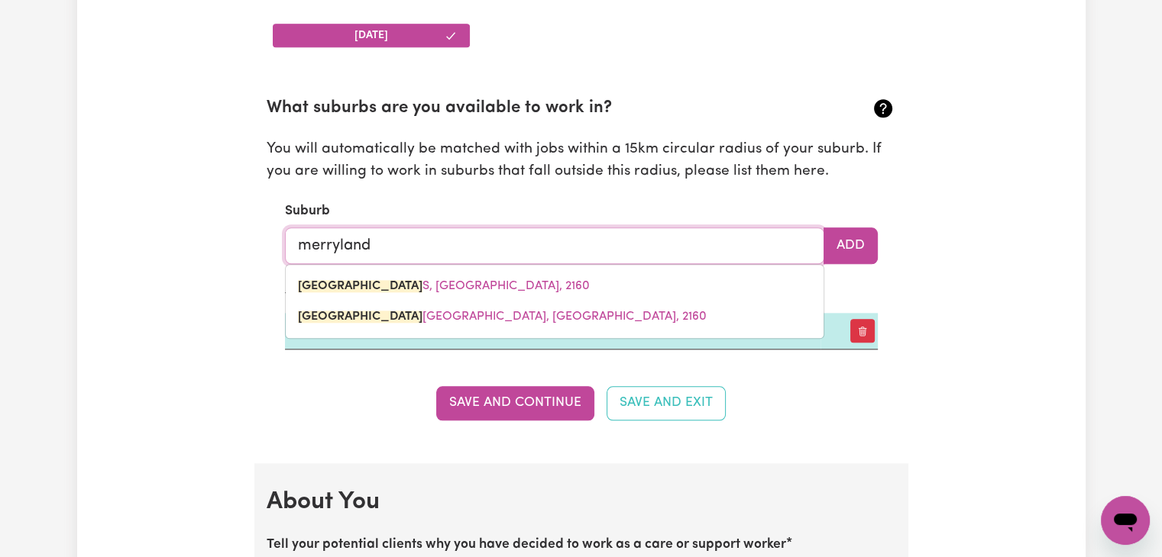
type input "merrylandS, [GEOGRAPHIC_DATA], 2160"
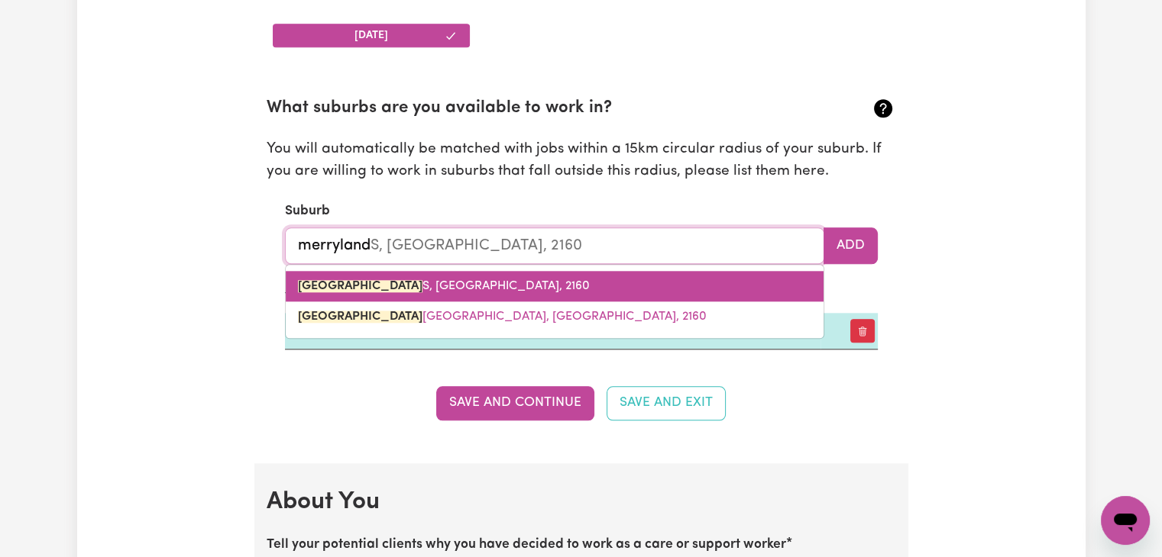
click at [532, 281] on link "MERRYLAND S, [GEOGRAPHIC_DATA], 2160" at bounding box center [555, 286] width 538 height 31
type input "[GEOGRAPHIC_DATA], [GEOGRAPHIC_DATA], 2160"
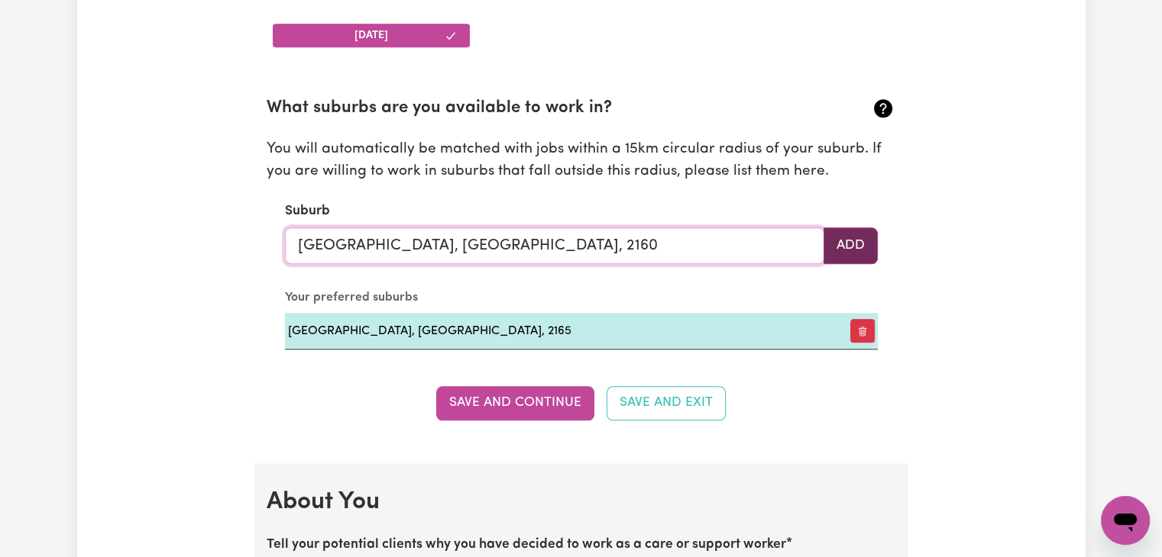
type input "[GEOGRAPHIC_DATA], [GEOGRAPHIC_DATA], 2160"
click at [848, 247] on button "Add" at bounding box center [850, 246] width 54 height 37
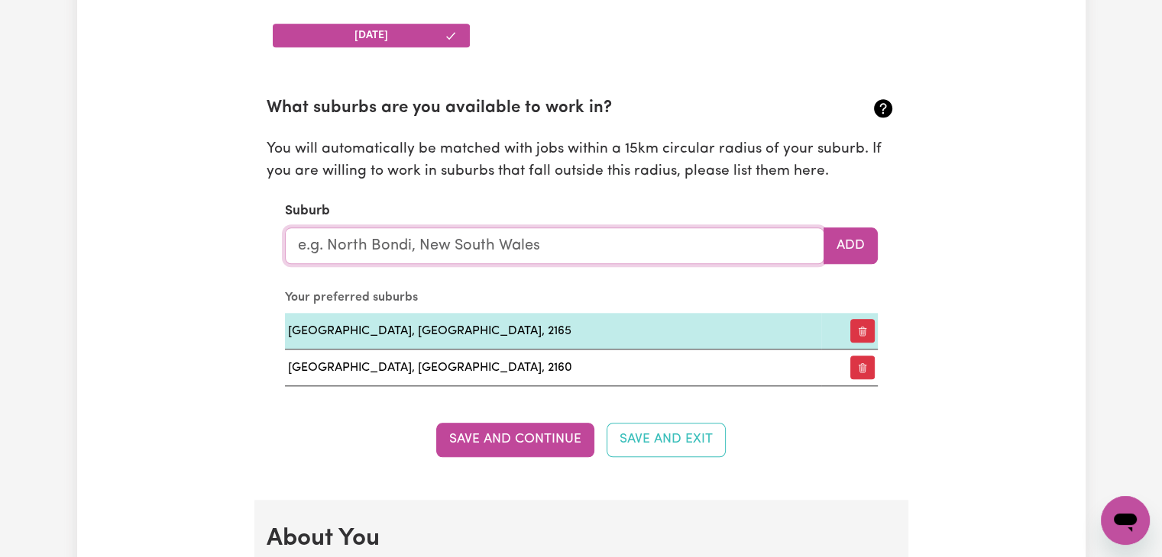
click at [412, 240] on input "text" at bounding box center [554, 246] width 539 height 37
type input "live"
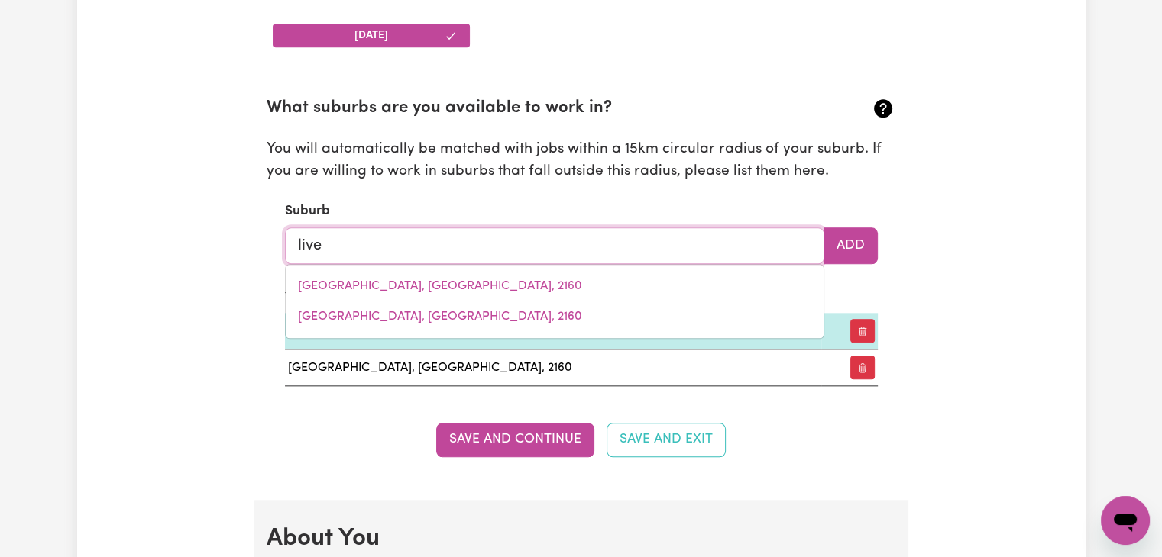
type input "liveRPOOL, [GEOGRAPHIC_DATA], 2170"
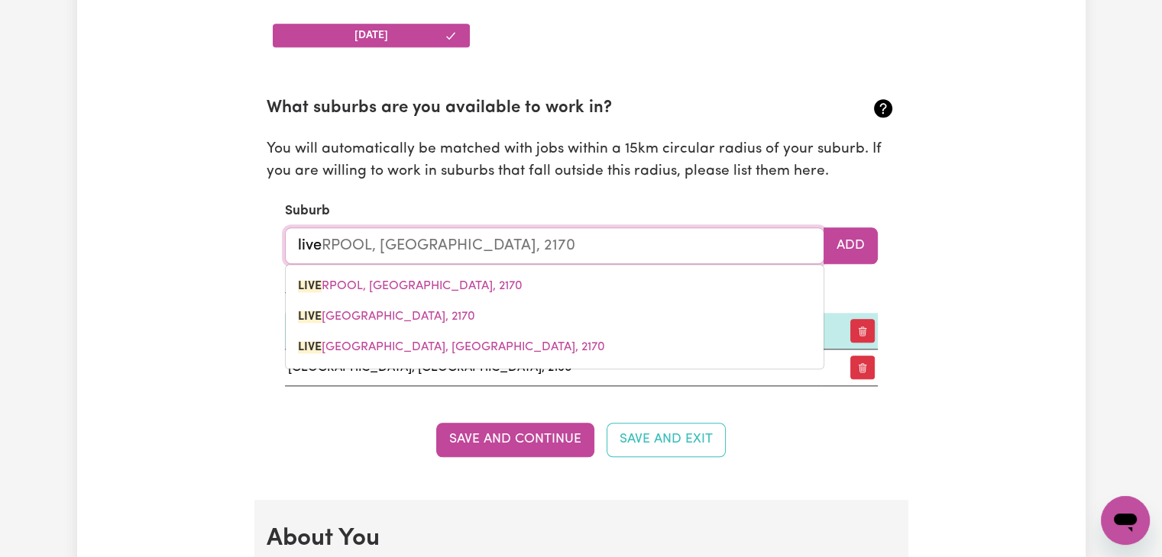
type input "liver"
type input "[GEOGRAPHIC_DATA], [GEOGRAPHIC_DATA], 2170"
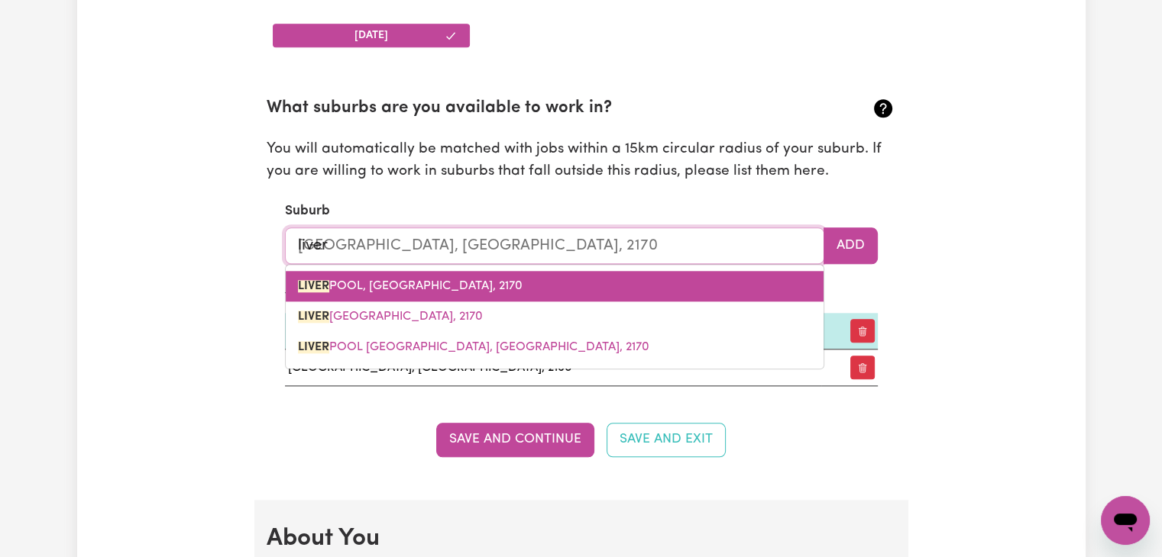
click at [415, 282] on span "[GEOGRAPHIC_DATA], [GEOGRAPHIC_DATA], 2170" at bounding box center [410, 286] width 225 height 12
type input "[GEOGRAPHIC_DATA], [GEOGRAPHIC_DATA], 2170"
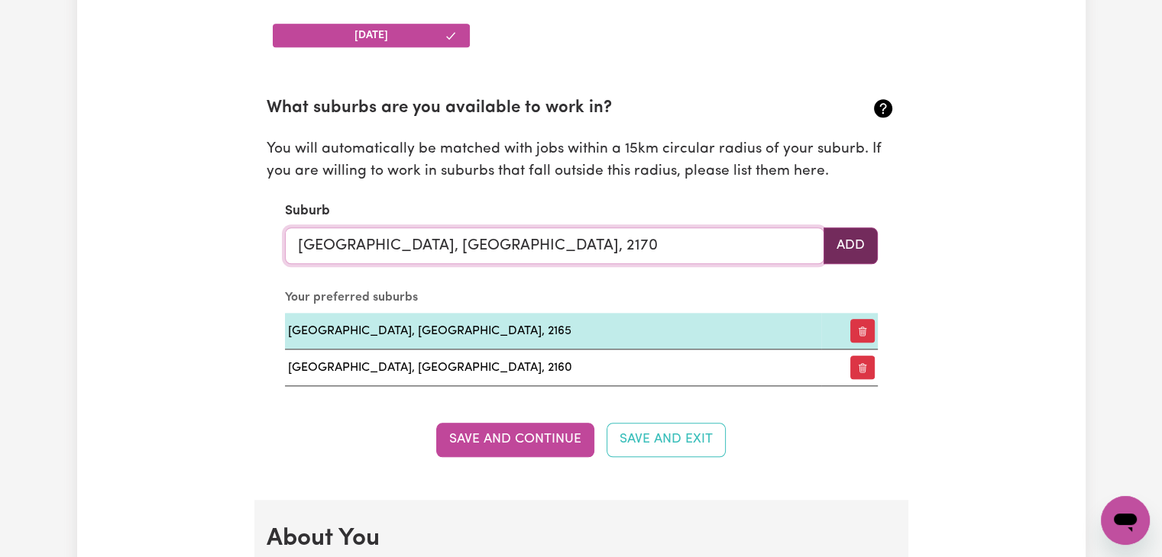
type input "[GEOGRAPHIC_DATA], [GEOGRAPHIC_DATA], 2170"
click at [856, 236] on button "Add" at bounding box center [850, 246] width 54 height 37
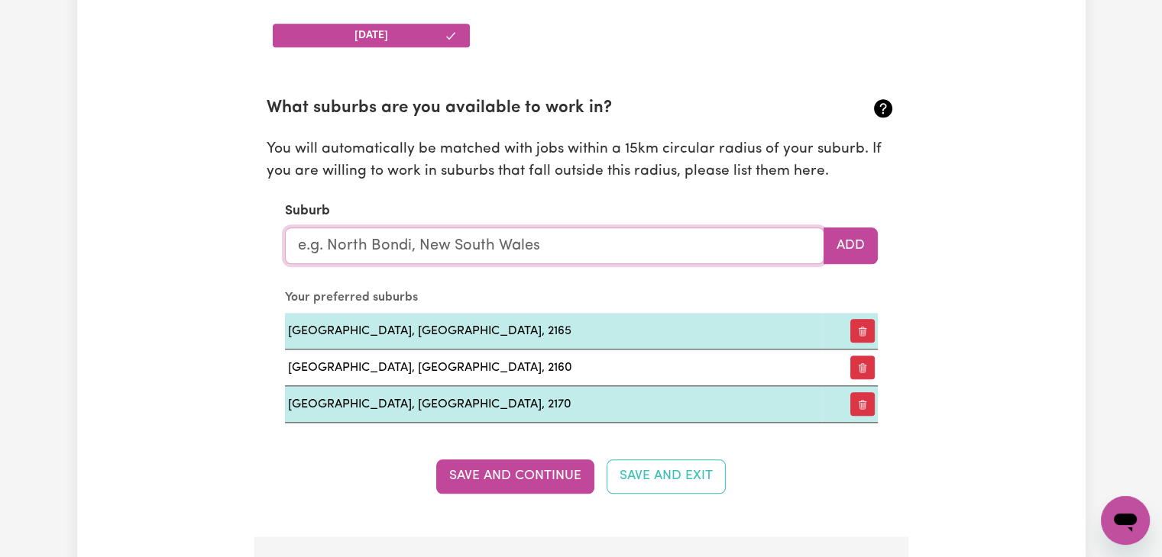
click at [383, 256] on input "text" at bounding box center [554, 246] width 539 height 37
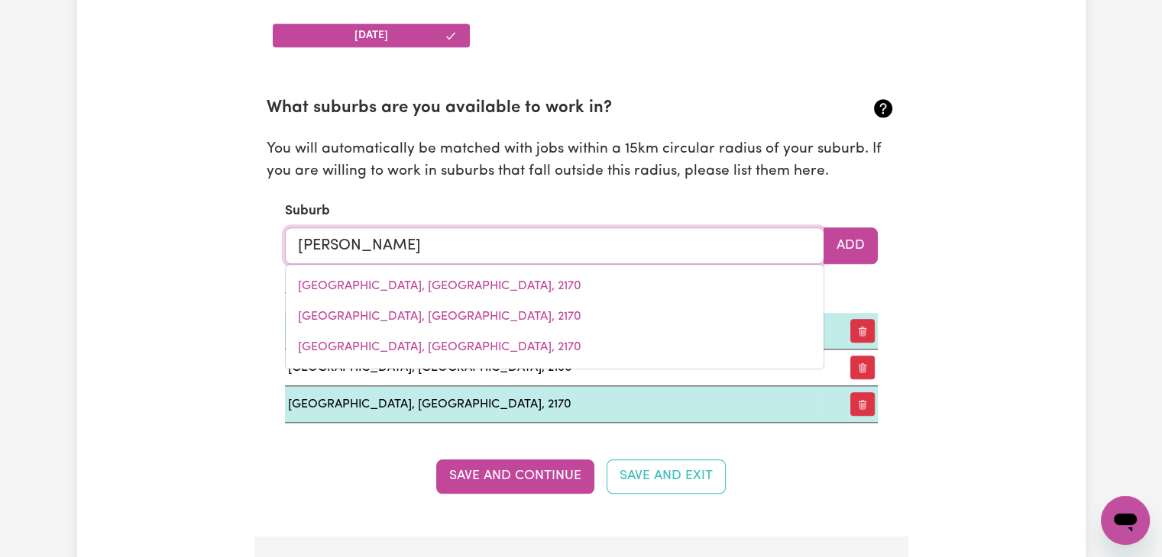
type input "carra"
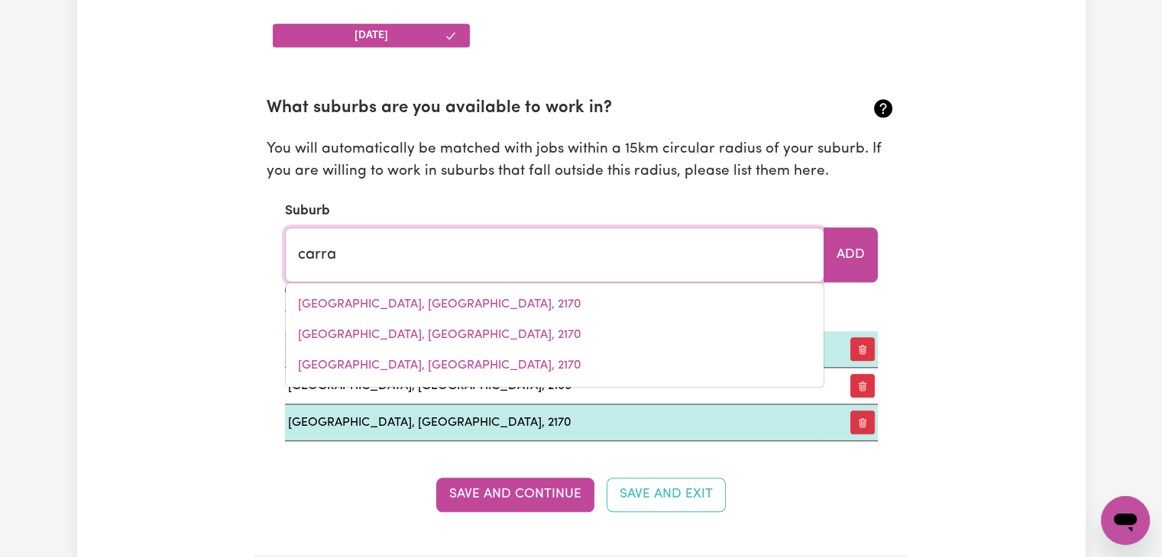
type input "carraBIN, [GEOGRAPHIC_DATA], 6423"
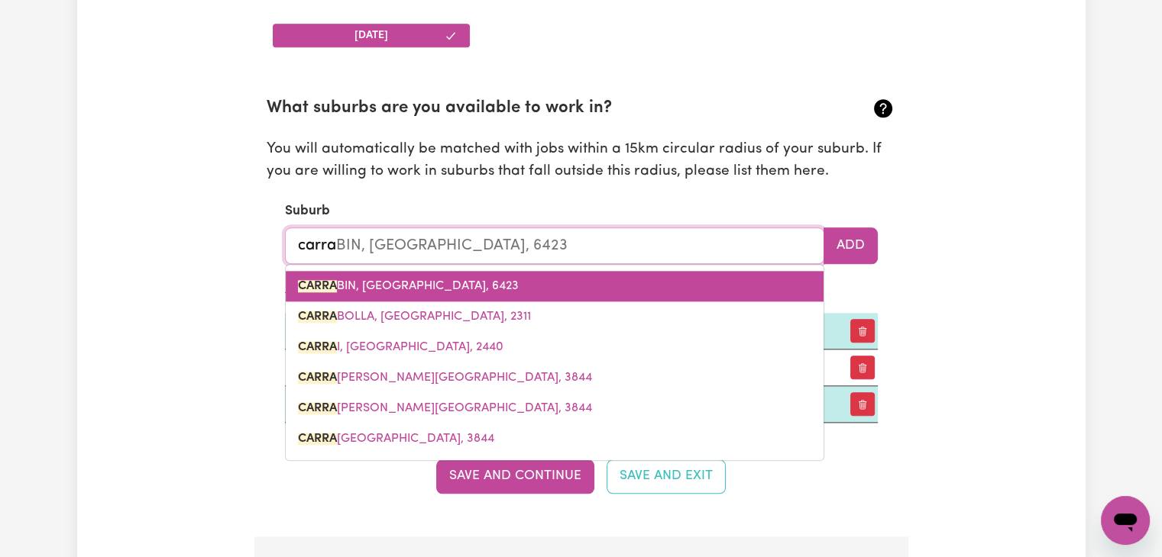
type input "carram"
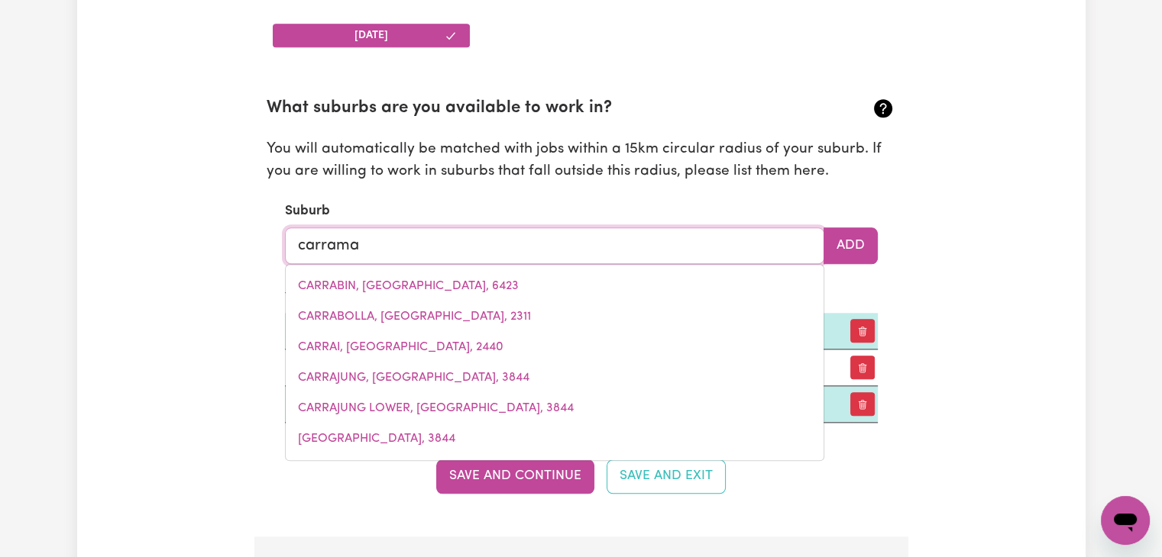
type input "carramar"
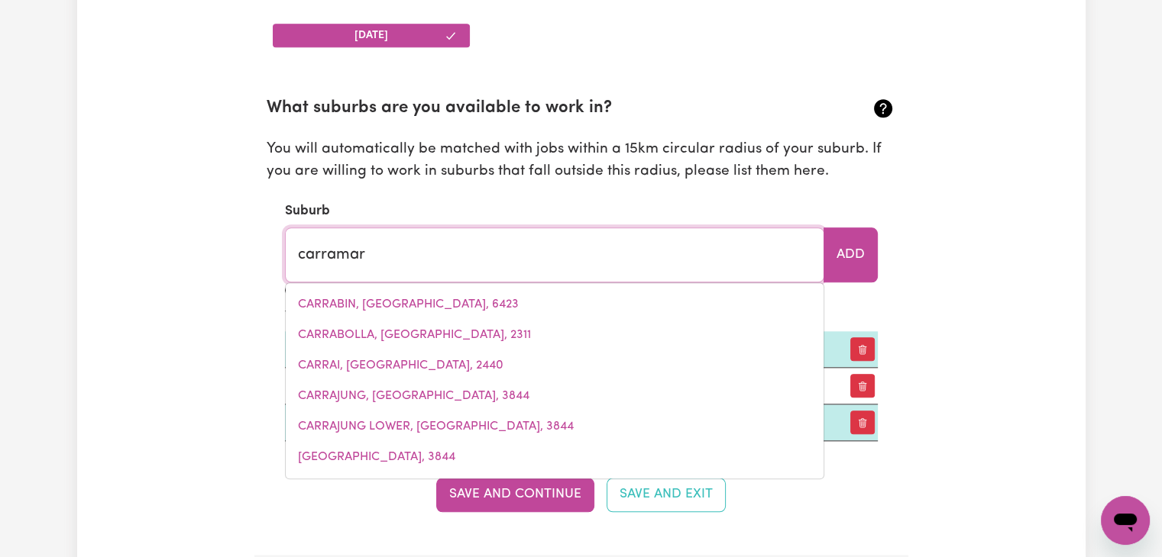
type input "[GEOGRAPHIC_DATA], [GEOGRAPHIC_DATA], 2163"
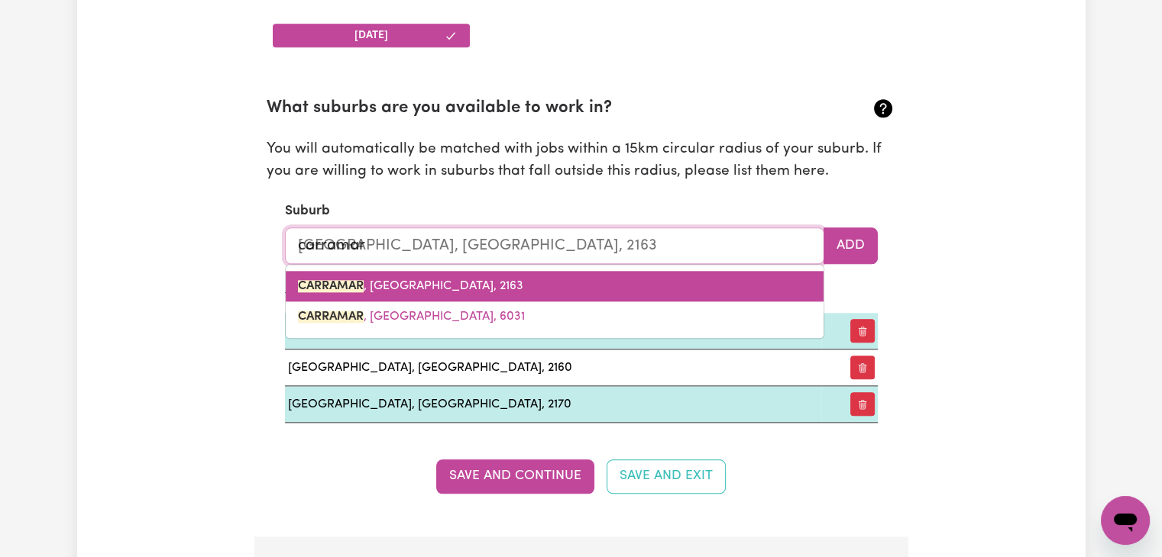
click at [416, 282] on span "CARRAMAR , [GEOGRAPHIC_DATA], 2163" at bounding box center [410, 286] width 225 height 12
type input "CARRAMAR, [GEOGRAPHIC_DATA], 2163"
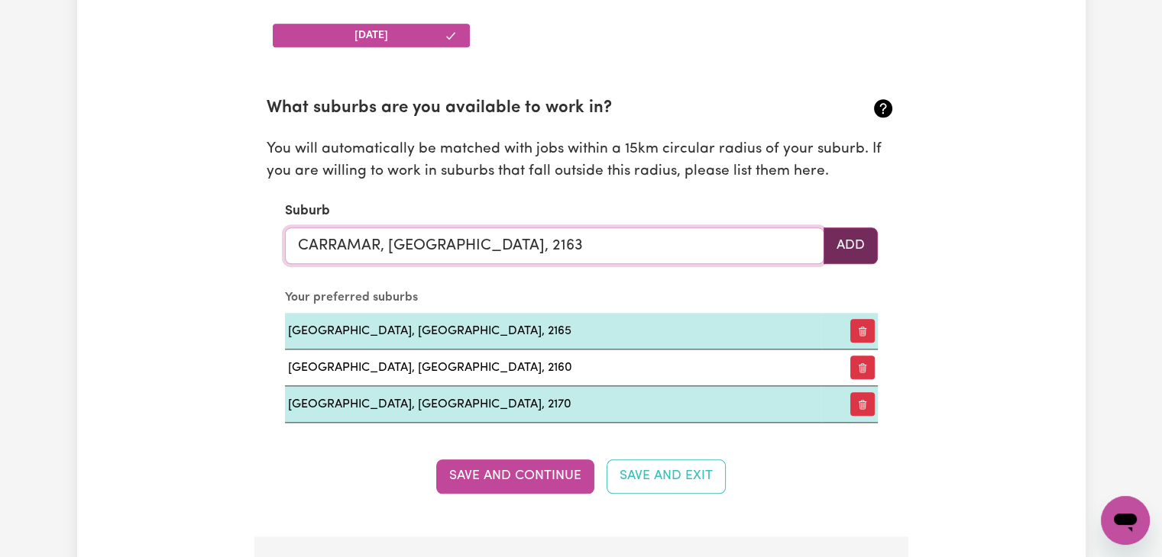
type input "CARRAMAR, [GEOGRAPHIC_DATA], 2163"
click at [845, 239] on button "Add" at bounding box center [850, 246] width 54 height 37
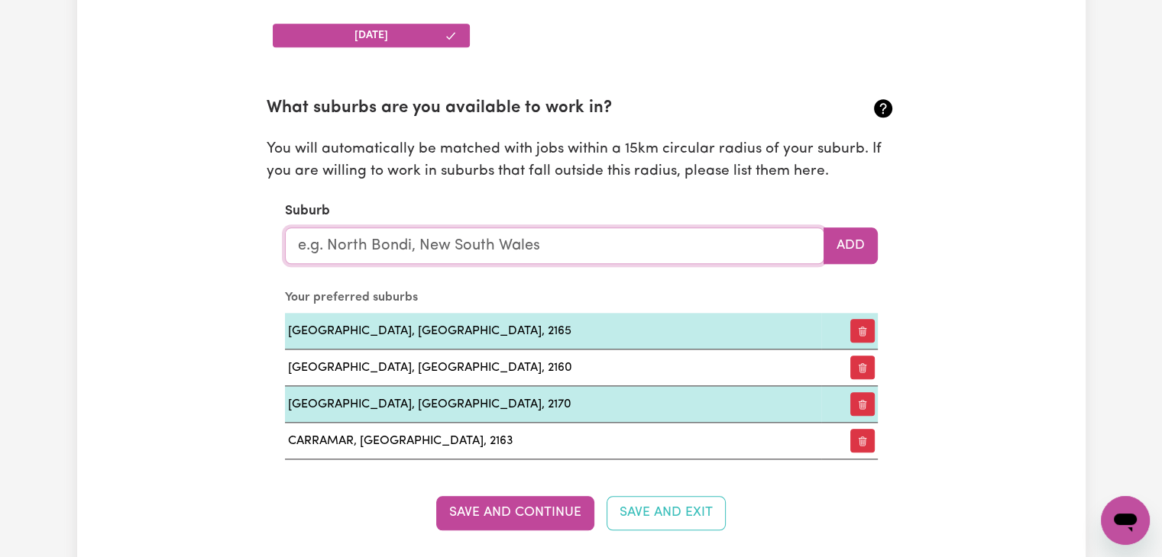
click at [468, 246] on input "text" at bounding box center [554, 246] width 539 height 37
click at [514, 505] on button "Save and Continue" at bounding box center [515, 513] width 158 height 34
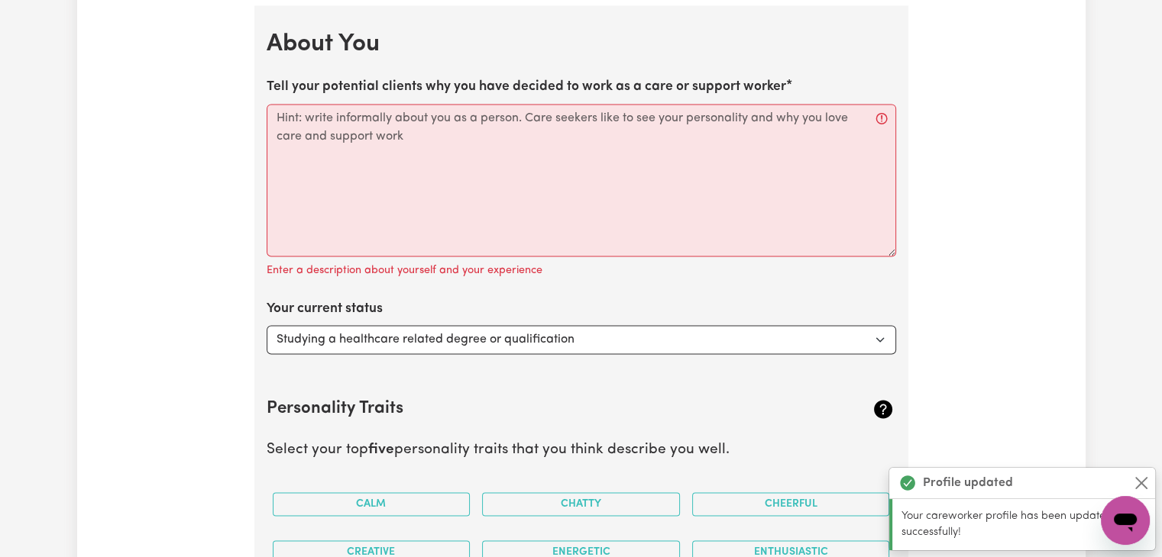
scroll to position [2206, 0]
click at [451, 341] on select "Select... Studying a healthcare related degree or qualification Studying a non-…" at bounding box center [581, 339] width 629 height 29
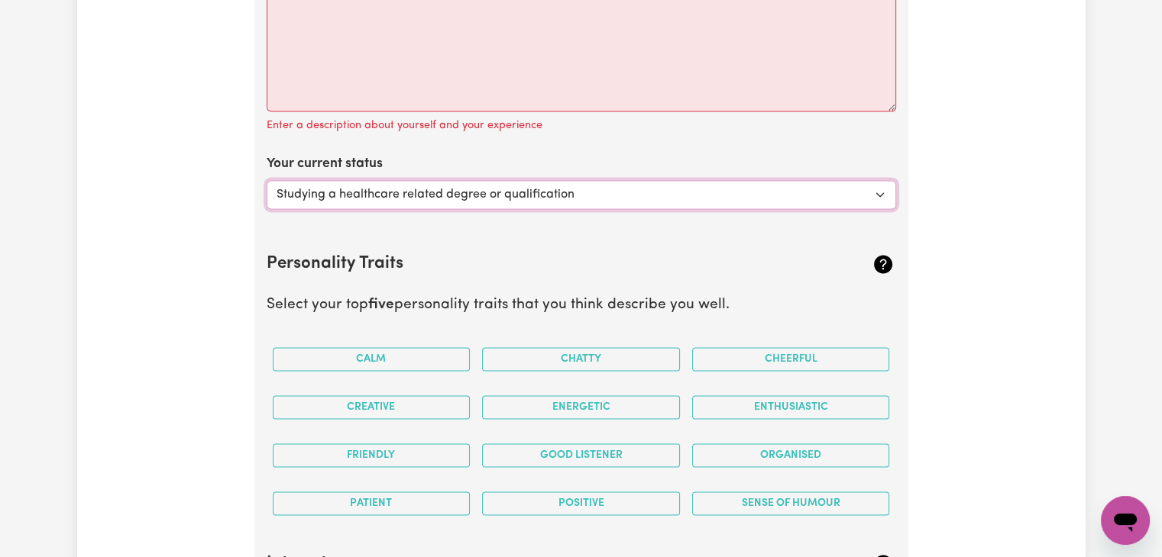
scroll to position [2352, 0]
click at [385, 186] on select "Select... Studying a healthcare related degree or qualification Studying a non-…" at bounding box center [581, 192] width 629 height 29
select select "Looking for extra work to fill my week and/or weekends"
click at [267, 178] on select "Select... Studying a healthcare related degree or qualification Studying a non-…" at bounding box center [581, 192] width 629 height 29
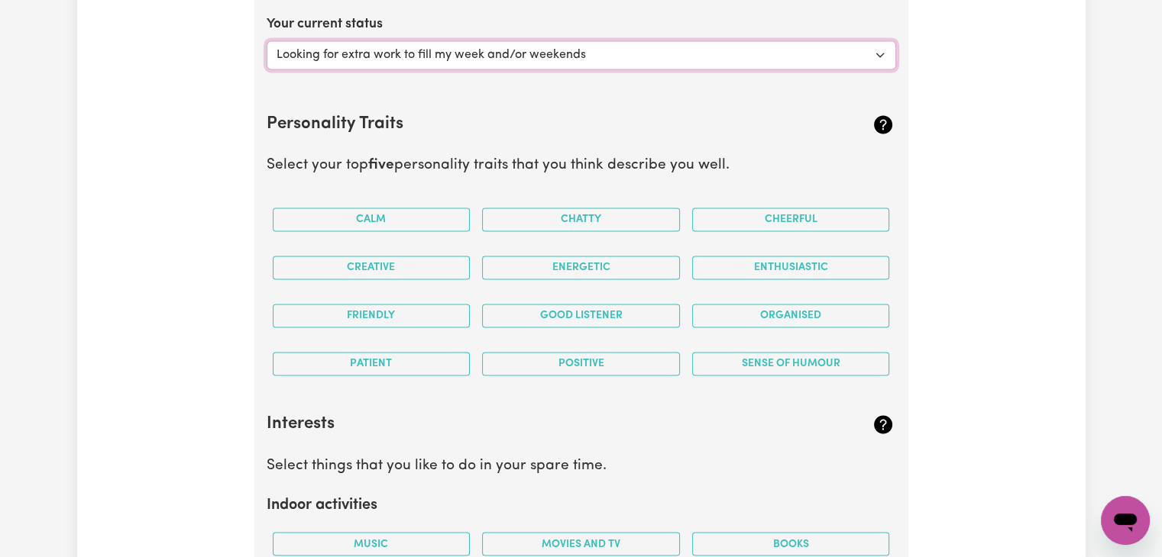
scroll to position [2503, 0]
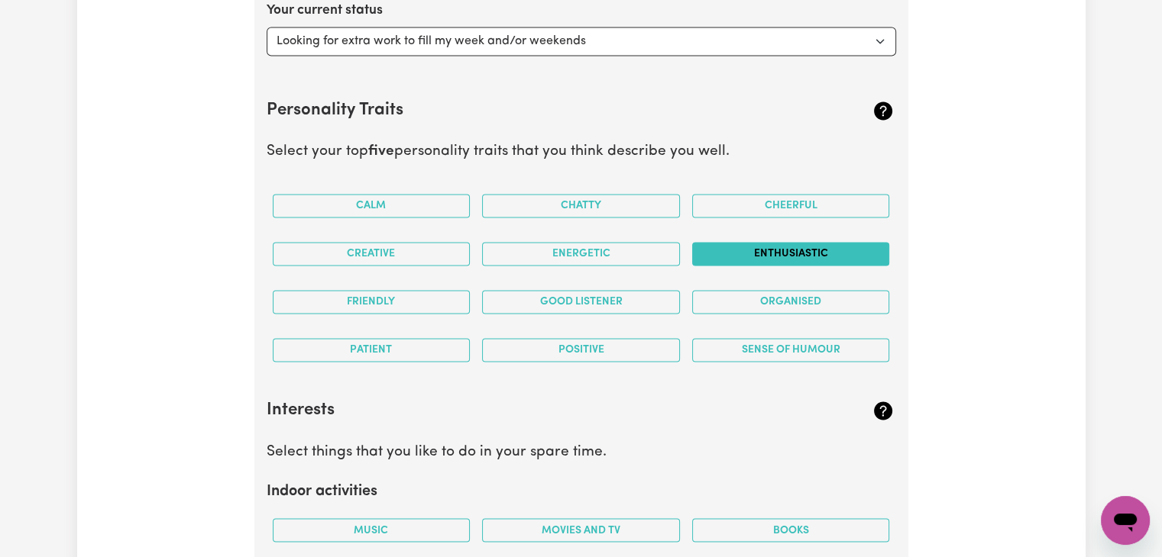
click at [816, 254] on button "Enthusiastic" at bounding box center [791, 254] width 198 height 24
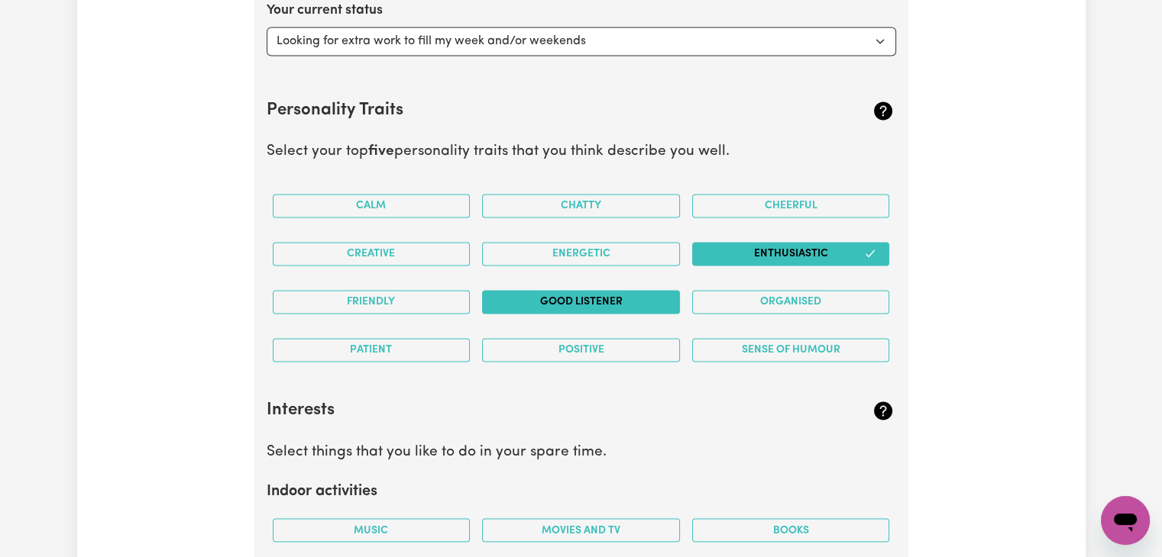
click at [622, 294] on button "Good Listener" at bounding box center [581, 302] width 198 height 24
click at [409, 301] on button "Friendly" at bounding box center [372, 302] width 198 height 24
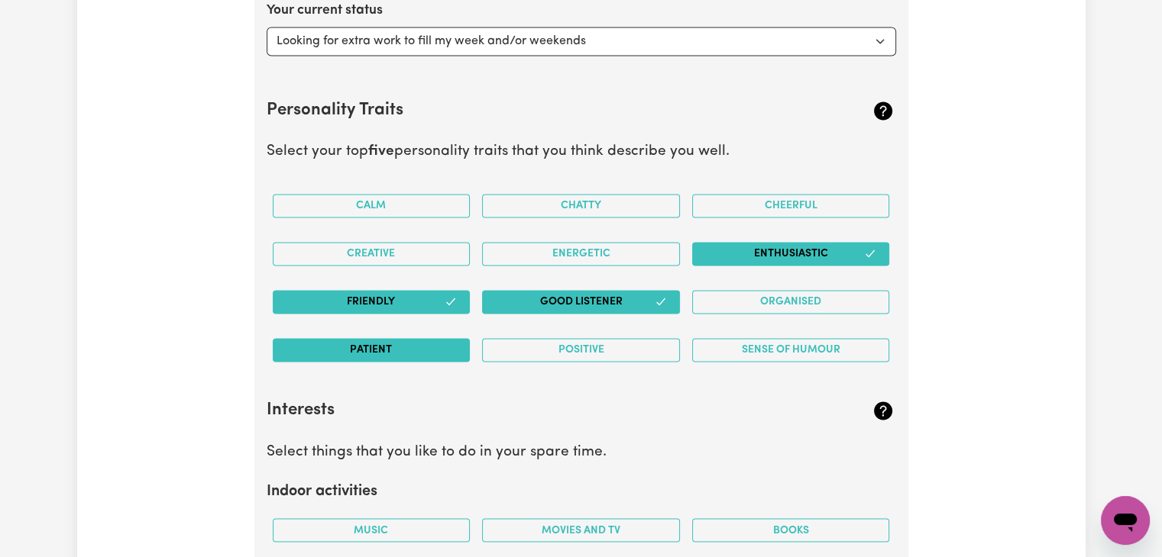
click at [394, 347] on button "Patient" at bounding box center [372, 350] width 198 height 24
click at [368, 200] on button "Calm" at bounding box center [372, 206] width 198 height 24
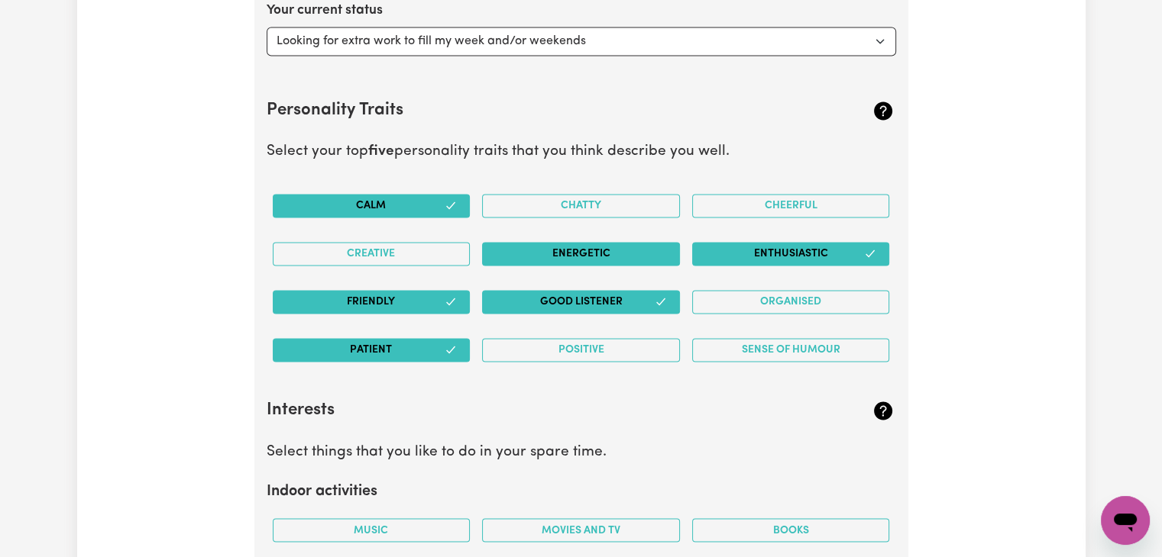
click at [516, 243] on button "Energetic" at bounding box center [581, 254] width 198 height 24
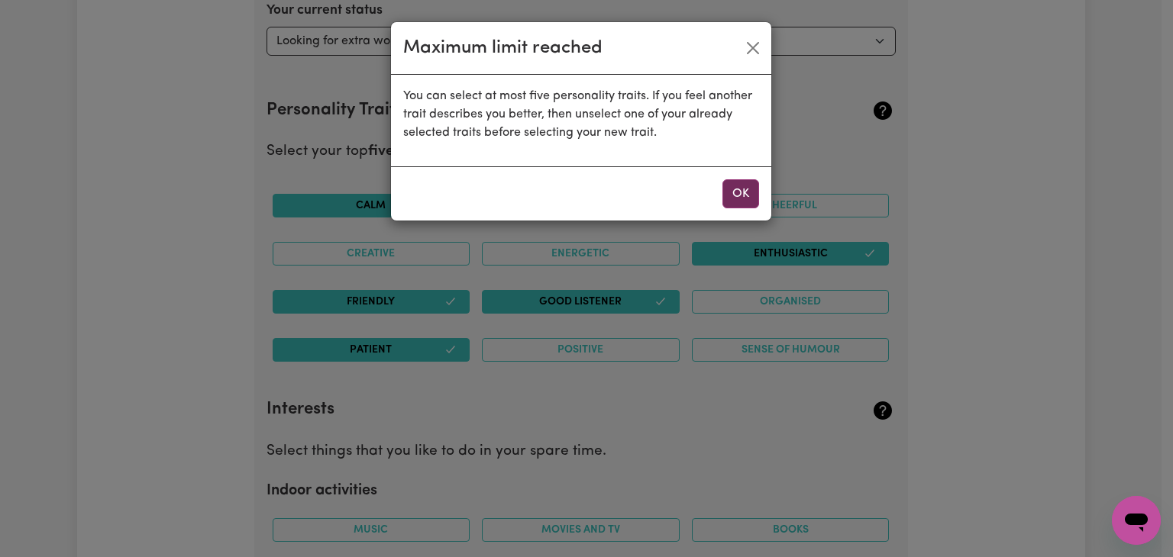
click at [745, 188] on button "OK" at bounding box center [740, 193] width 37 height 29
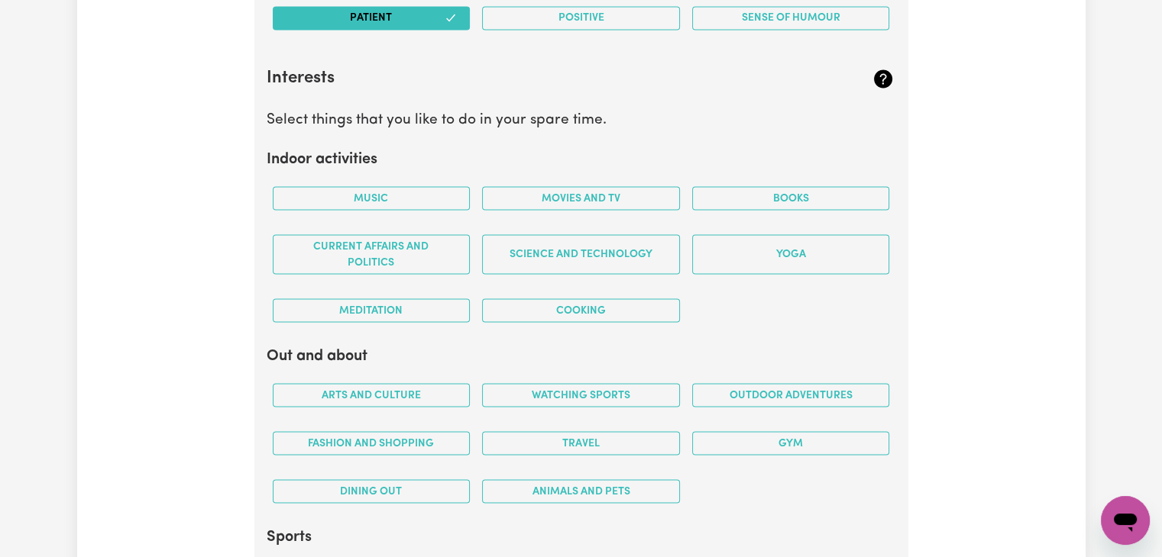
scroll to position [2840, 0]
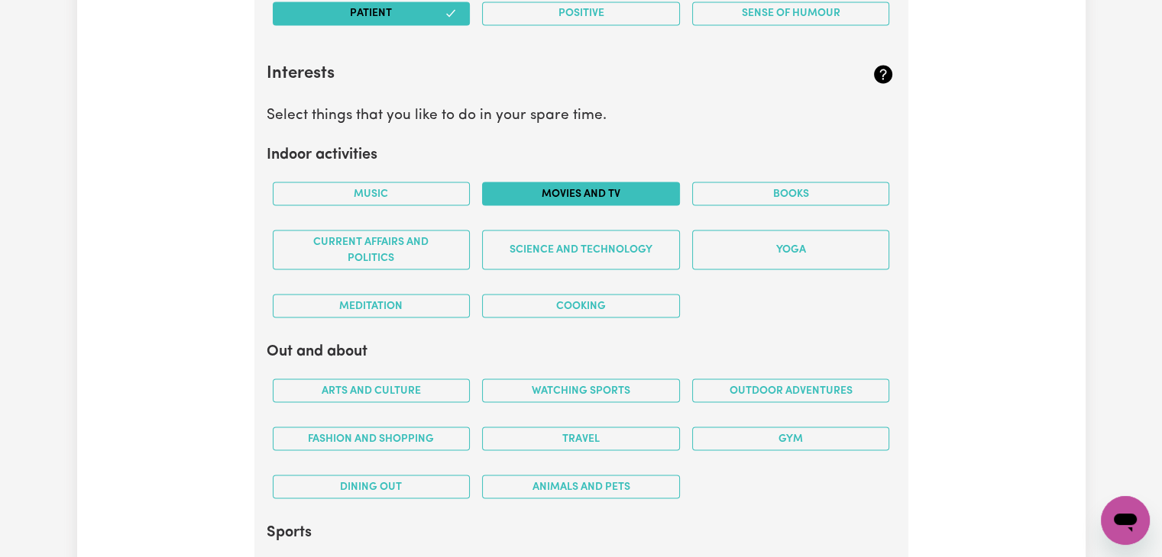
click at [596, 188] on button "Movies and TV" at bounding box center [581, 194] width 198 height 24
click at [415, 193] on button "Music" at bounding box center [372, 194] width 198 height 24
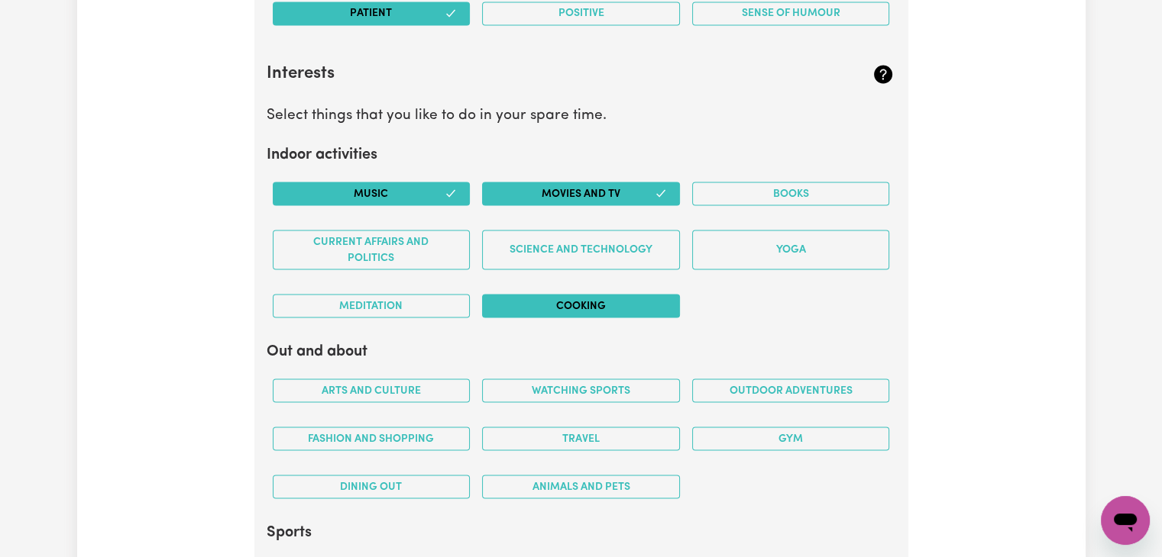
click at [577, 300] on button "Cooking" at bounding box center [581, 306] width 198 height 24
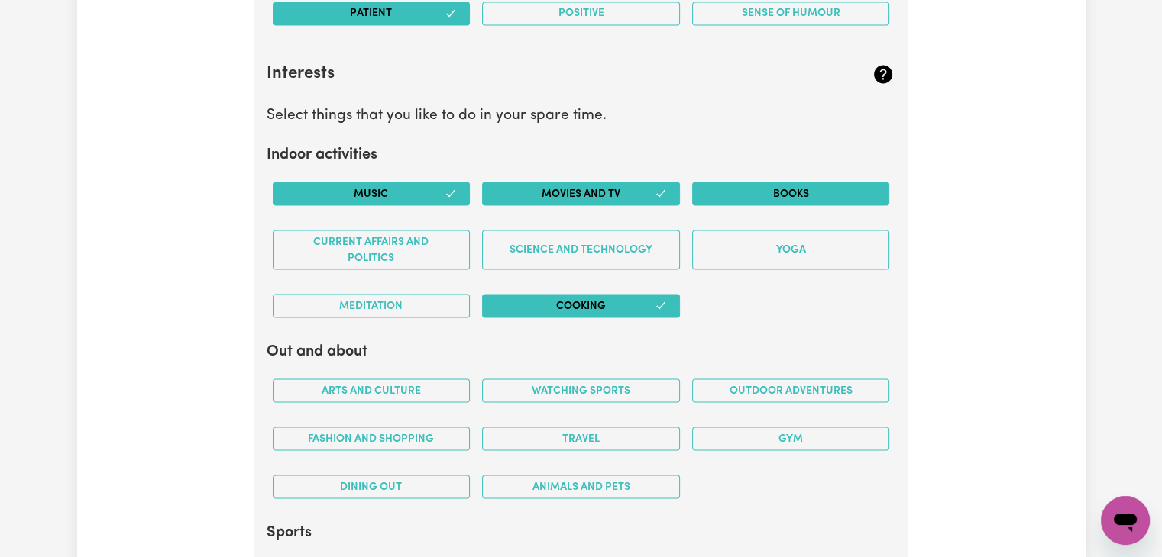
click at [748, 190] on button "Books" at bounding box center [791, 194] width 198 height 24
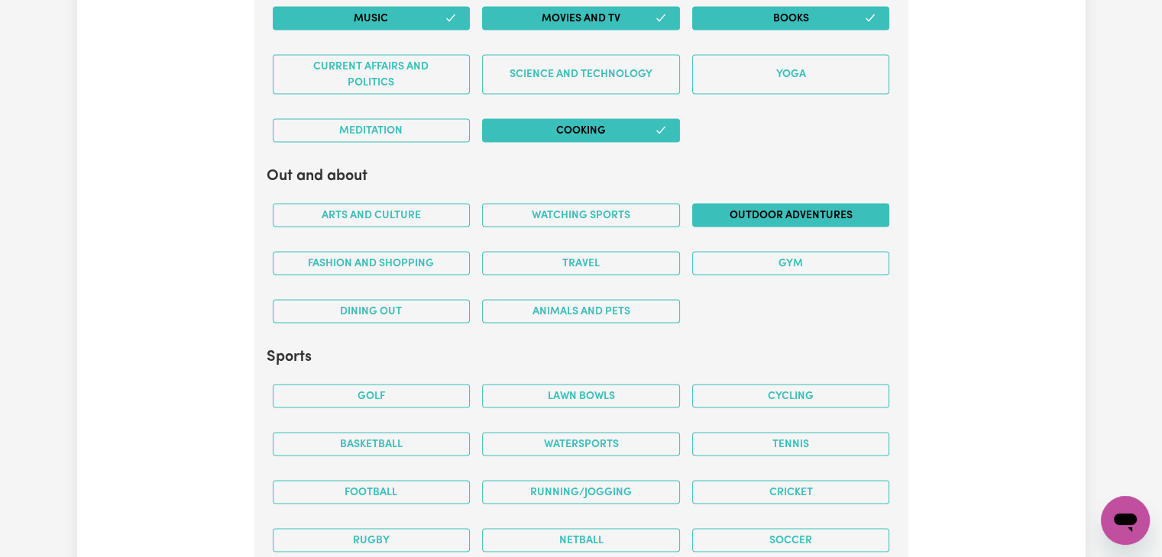
scroll to position [3030, 0]
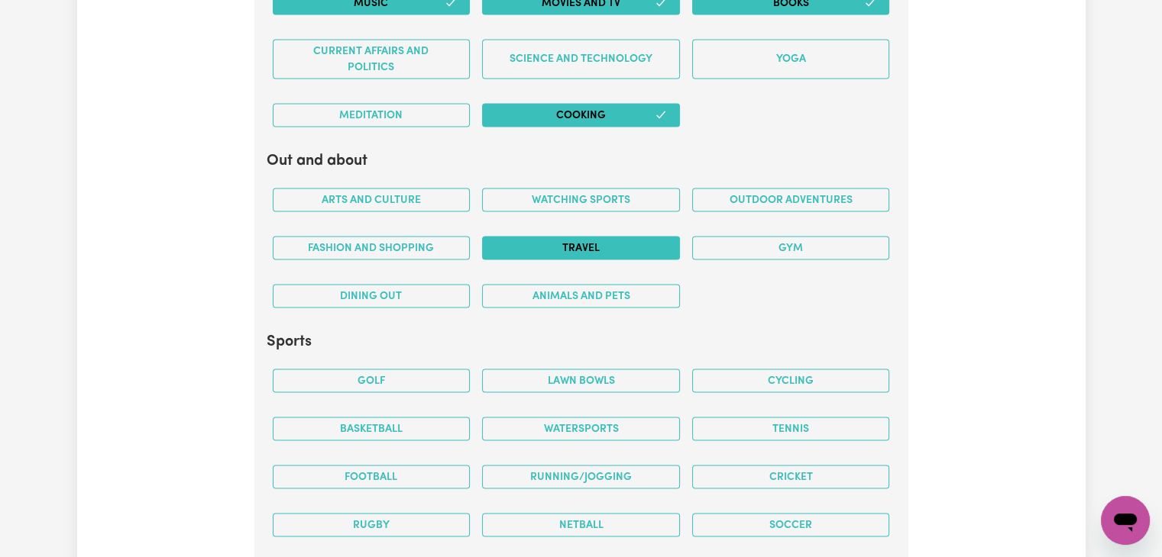
click at [598, 241] on button "Travel" at bounding box center [581, 249] width 198 height 24
click at [440, 239] on button "Fashion and shopping" at bounding box center [372, 249] width 198 height 24
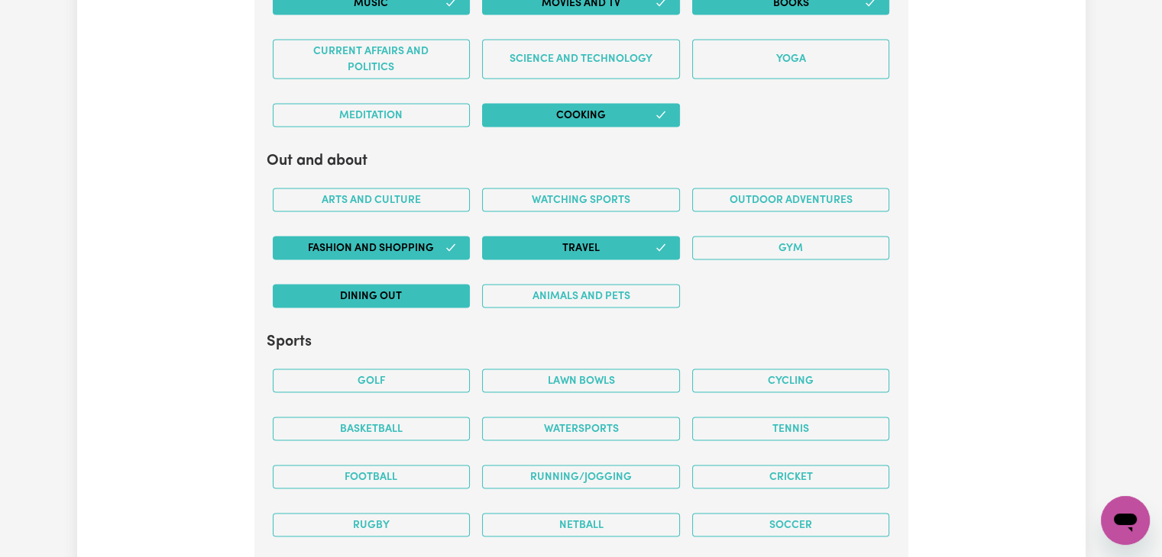
click at [422, 292] on button "Dining out" at bounding box center [372, 297] width 198 height 24
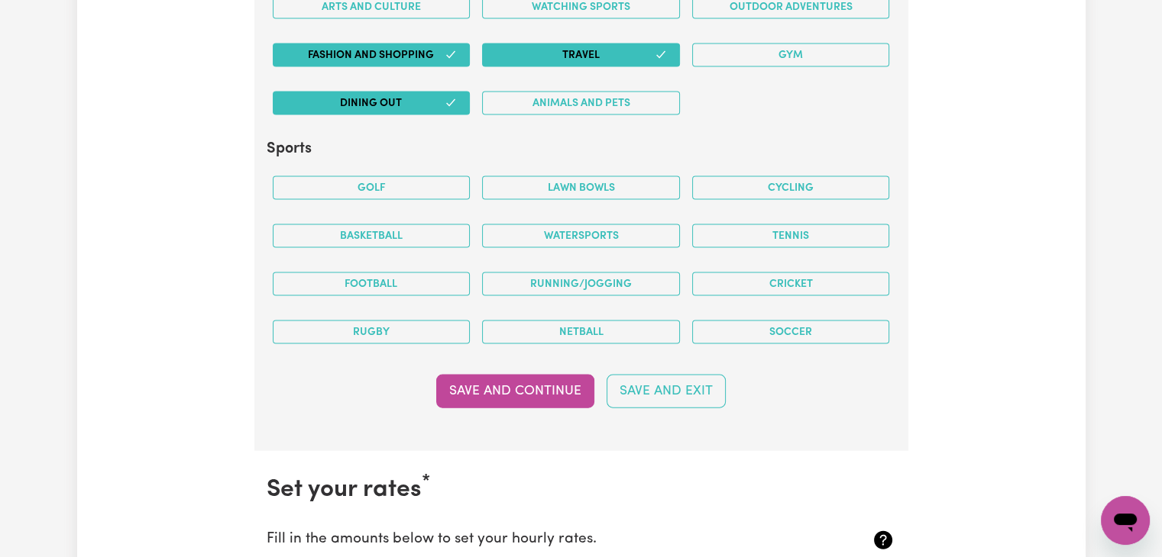
scroll to position [3229, 0]
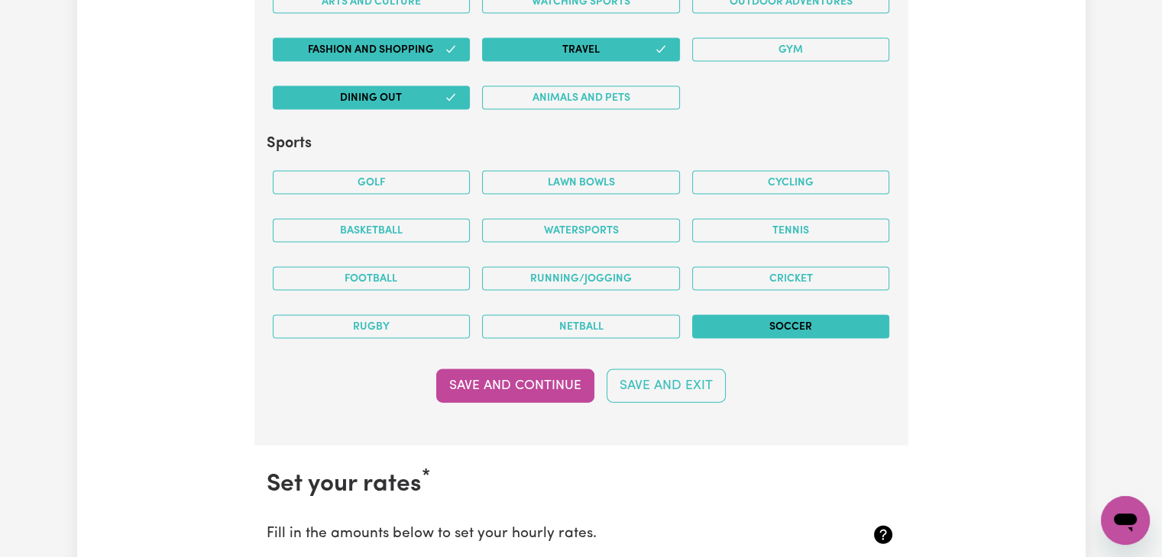
click at [774, 315] on button "Soccer" at bounding box center [791, 327] width 198 height 24
click at [529, 383] on button "Save and Continue" at bounding box center [515, 387] width 158 height 34
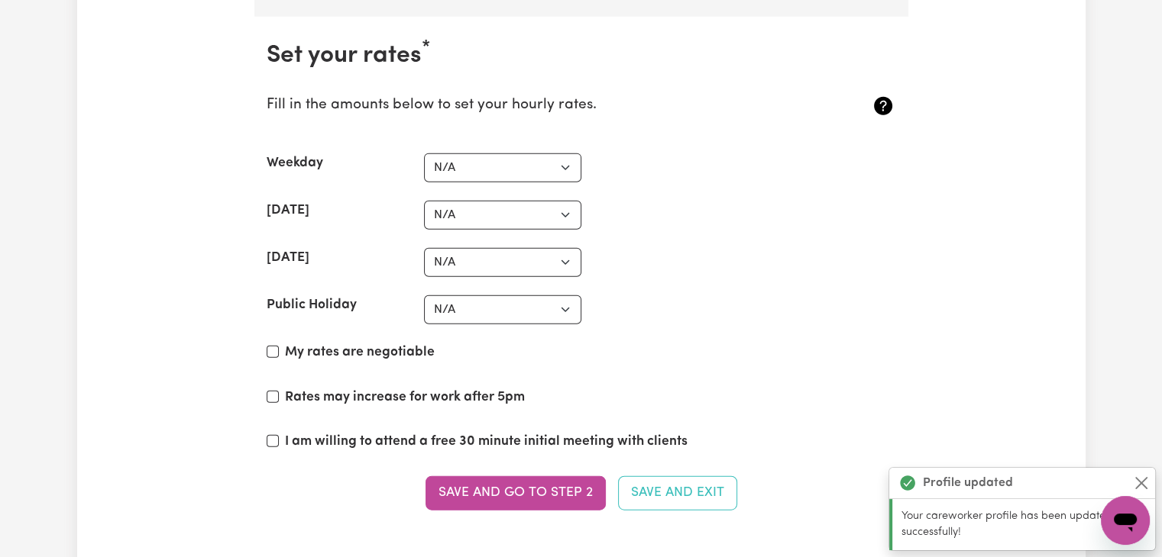
scroll to position [3666, 0]
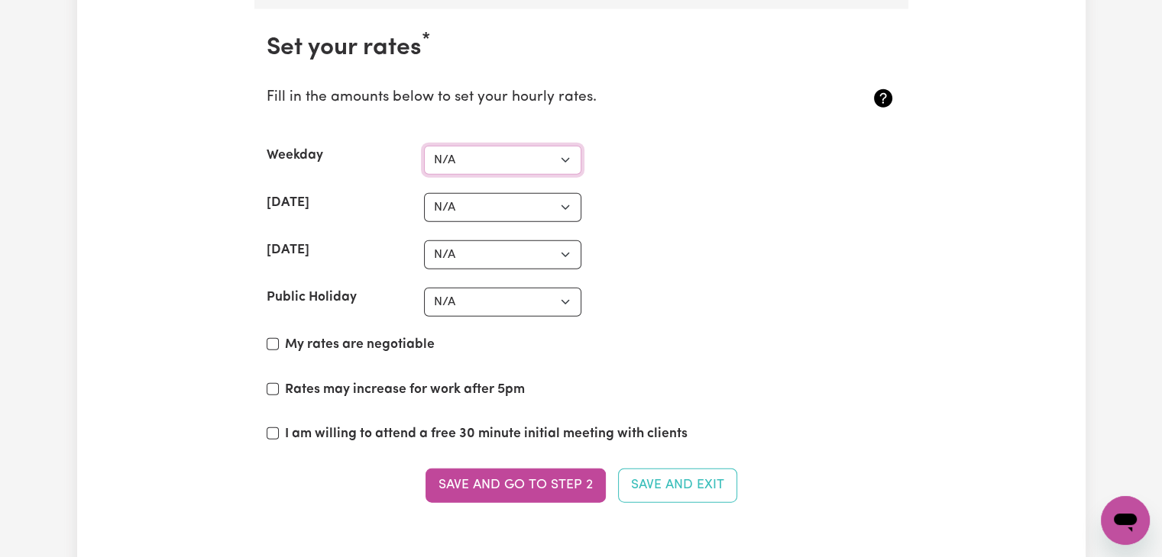
click at [519, 158] on select "N/A $37 $38 $39 $40 $41 $42 $43 $44 $45 $46 $47 $48 $49 $50 $51 $52 $53 $54 $55…" at bounding box center [502, 160] width 157 height 29
select select "42"
click at [424, 146] on select "N/A $37 $38 $39 $40 $41 $42 $43 $44 $45 $46 $47 $48 $49 $50 $51 $52 $53 $54 $55…" at bounding box center [502, 160] width 157 height 29
click at [486, 203] on select "N/A $37 $38 $39 $40 $41 $42 $43 $44 $45 $46 $47 $48 $49 $50 $51 $52 $53 $54 $55…" at bounding box center [502, 207] width 157 height 29
select select "54"
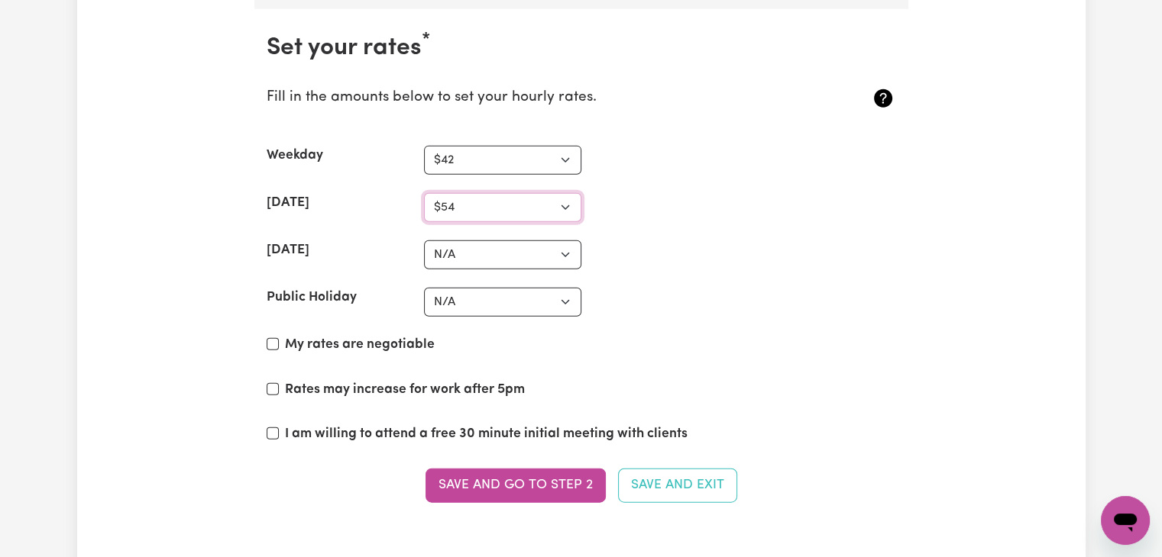
click at [424, 193] on select "N/A $37 $38 $39 $40 $41 $42 $43 $44 $45 $46 $47 $48 $49 $50 $51 $52 $53 $54 $55…" at bounding box center [502, 207] width 157 height 29
click at [490, 241] on select "N/A $37 $38 $39 $40 $41 $42 $43 $44 $45 $46 $47 $48 $49 $50 $51 $52 $53 $54 $55…" at bounding box center [502, 255] width 157 height 29
select select "70"
click at [424, 241] on select "N/A $37 $38 $39 $40 $41 $42 $43 $44 $45 $46 $47 $48 $49 $50 $51 $52 $53 $54 $55…" at bounding box center [502, 255] width 157 height 29
click at [499, 295] on select "N/A $37 $38 $39 $40 $41 $42 $43 $44 $45 $46 $47 $48 $49 $50 $51 $52 $53 $54 $55…" at bounding box center [502, 302] width 157 height 29
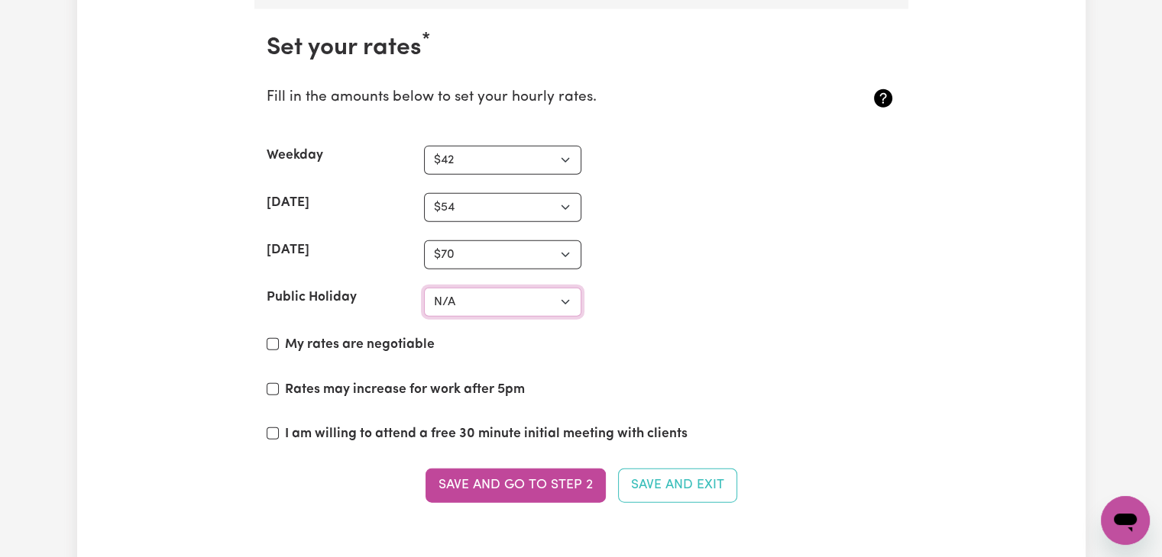
select select "84"
click at [424, 288] on select "N/A $37 $38 $39 $40 $41 $42 $43 $44 $45 $46 $47 $48 $49 $50 $51 $52 $53 $54 $55…" at bounding box center [502, 302] width 157 height 29
click at [270, 338] on input "My rates are negotiable" at bounding box center [273, 344] width 12 height 12
checkbox input "true"
click at [534, 485] on button "Save and go to Step 2" at bounding box center [515, 486] width 180 height 34
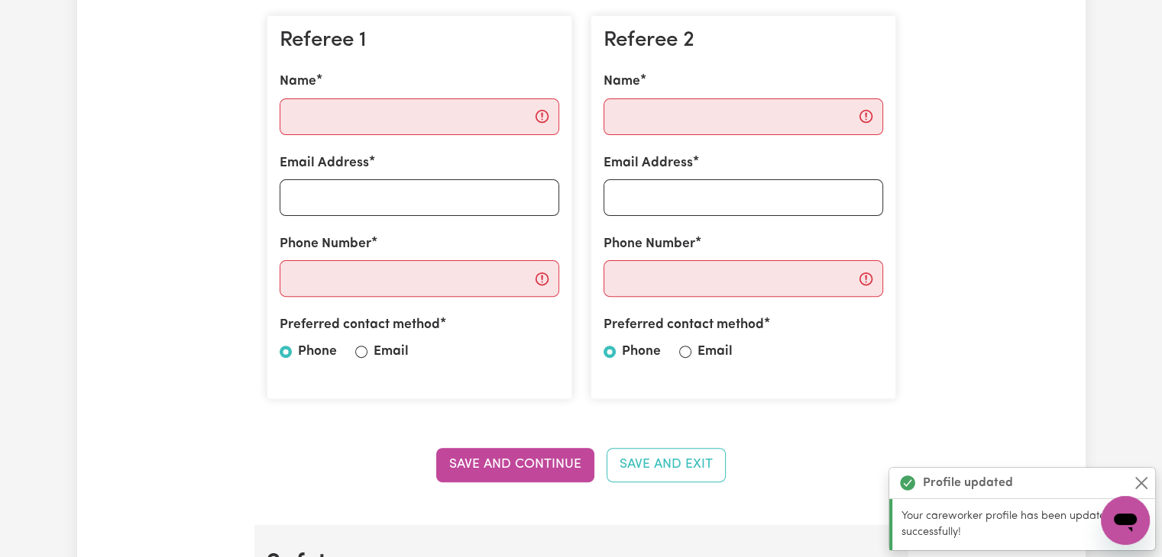
scroll to position [495, 0]
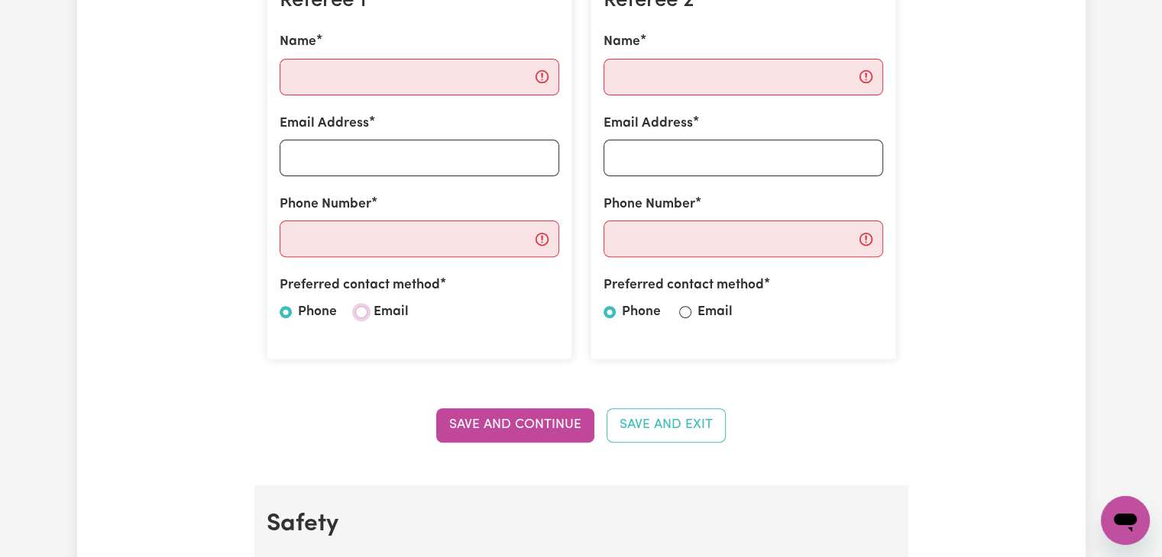
click at [357, 310] on input "Email" at bounding box center [361, 312] width 12 height 12
radio input "true"
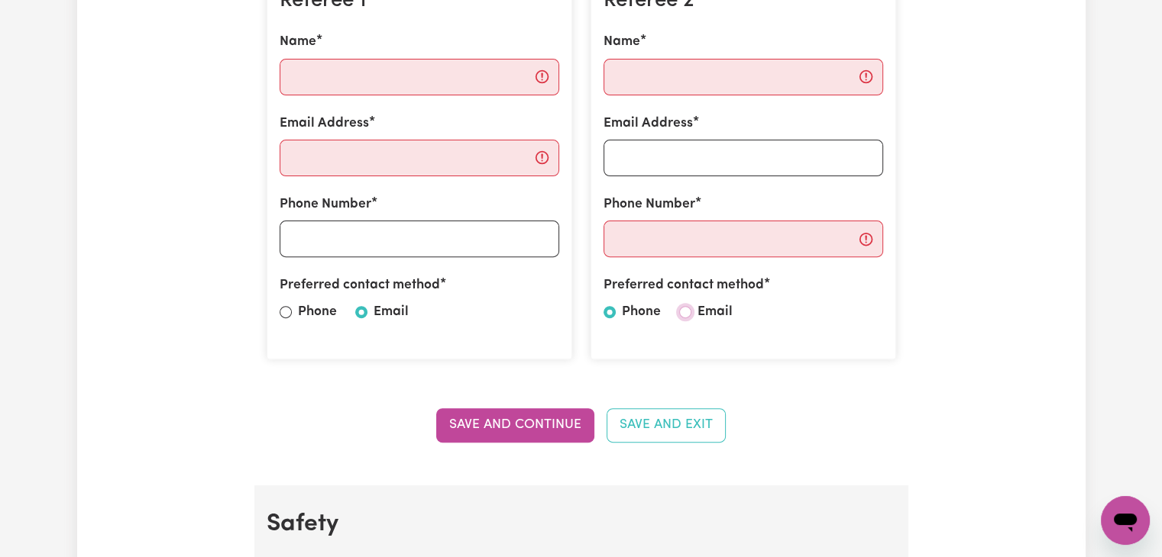
click at [690, 312] on input "Email" at bounding box center [685, 312] width 12 height 12
radio input "true"
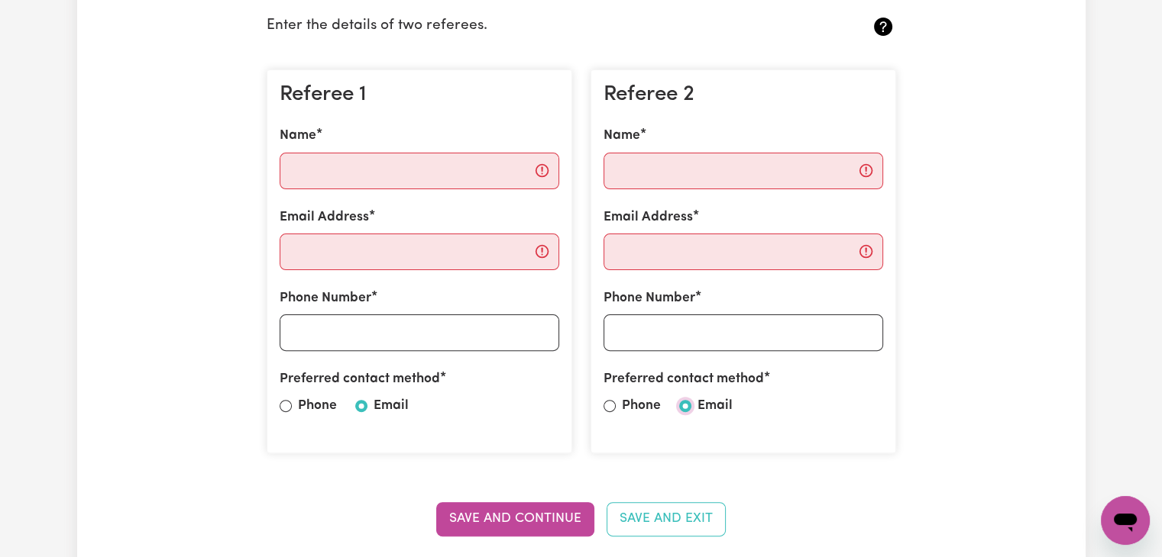
scroll to position [388, 0]
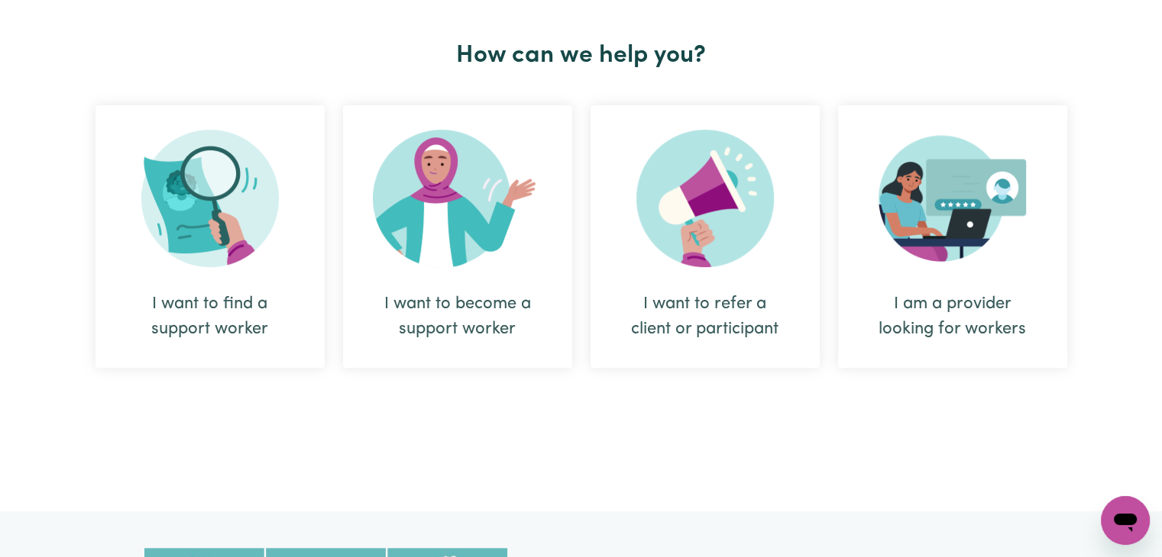
scroll to position [570, 0]
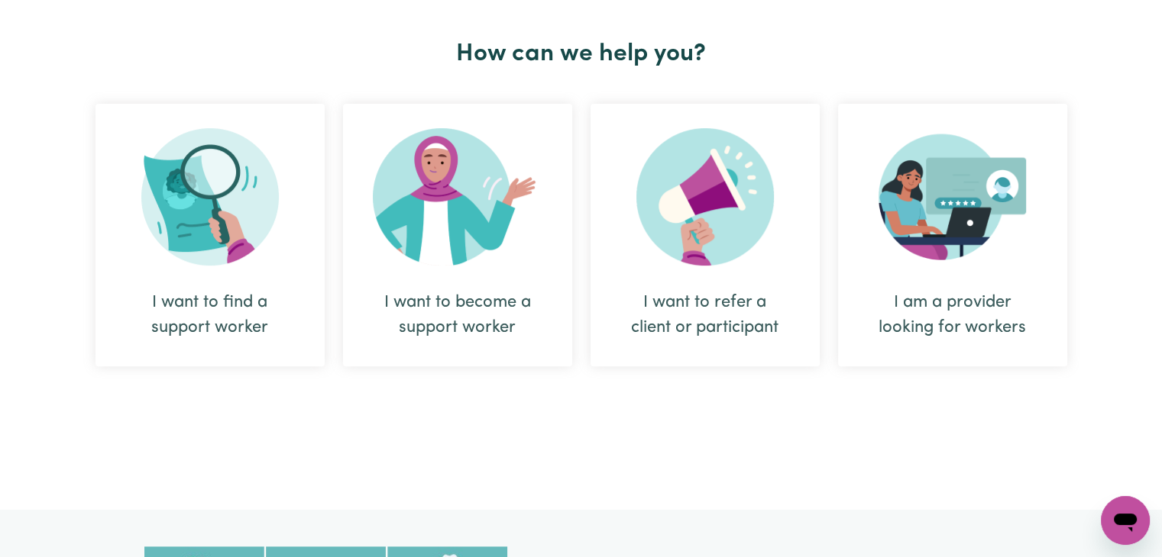
click at [457, 208] on img at bounding box center [458, 196] width 170 height 137
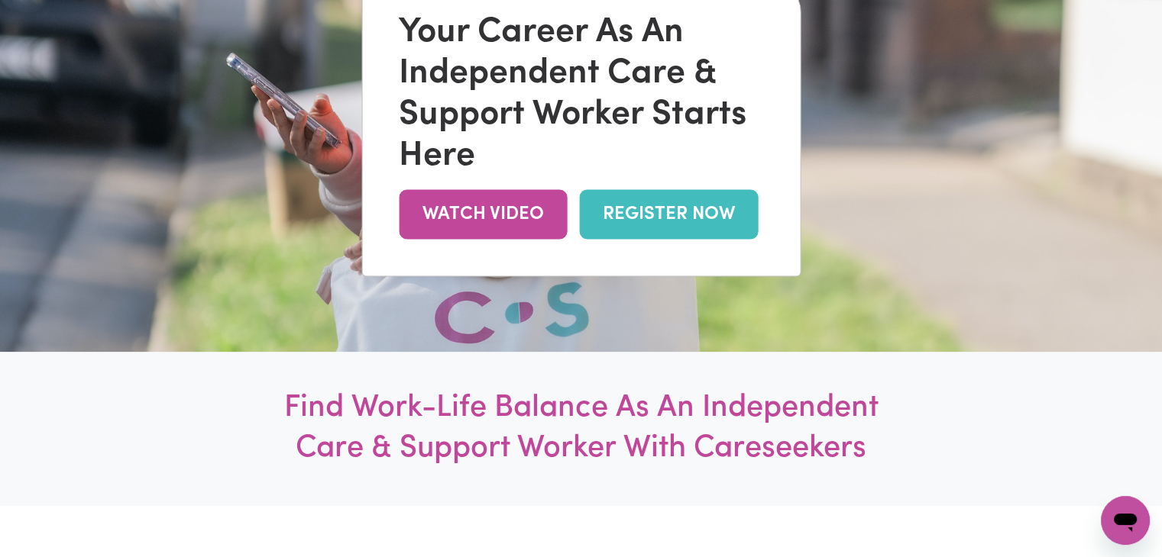
scroll to position [262, 0]
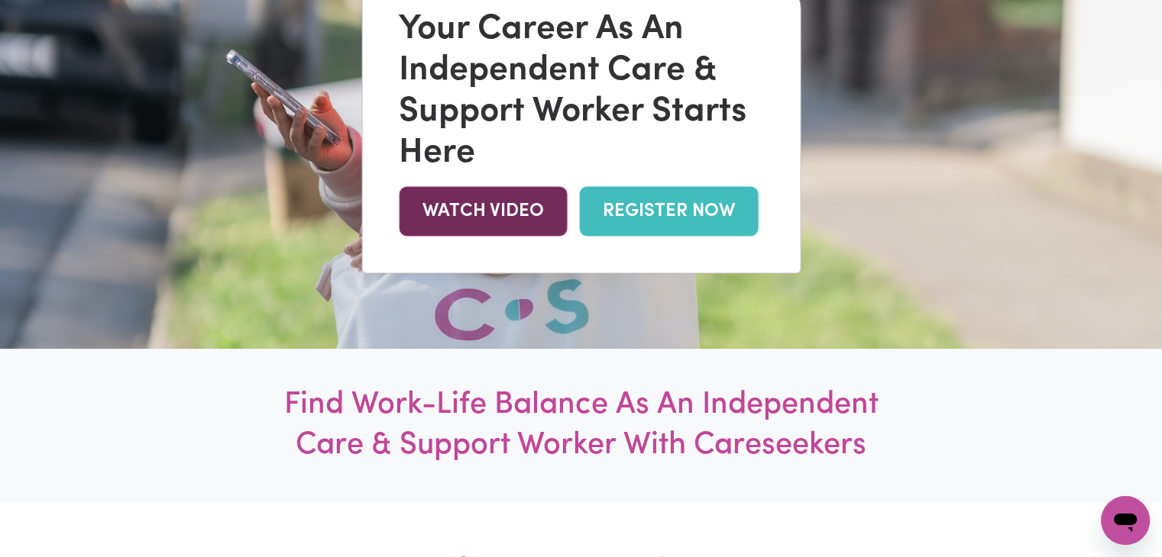
click at [487, 217] on link "WATCH VIDEO" at bounding box center [483, 211] width 168 height 50
